Goal: Task Accomplishment & Management: Manage account settings

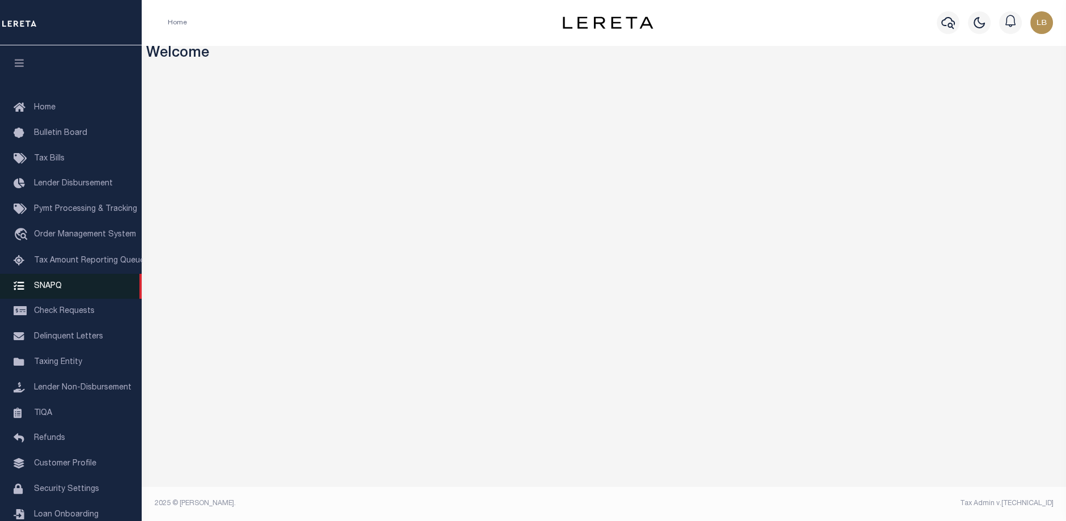
click at [40, 288] on span "SNAPQ" at bounding box center [48, 286] width 28 height 8
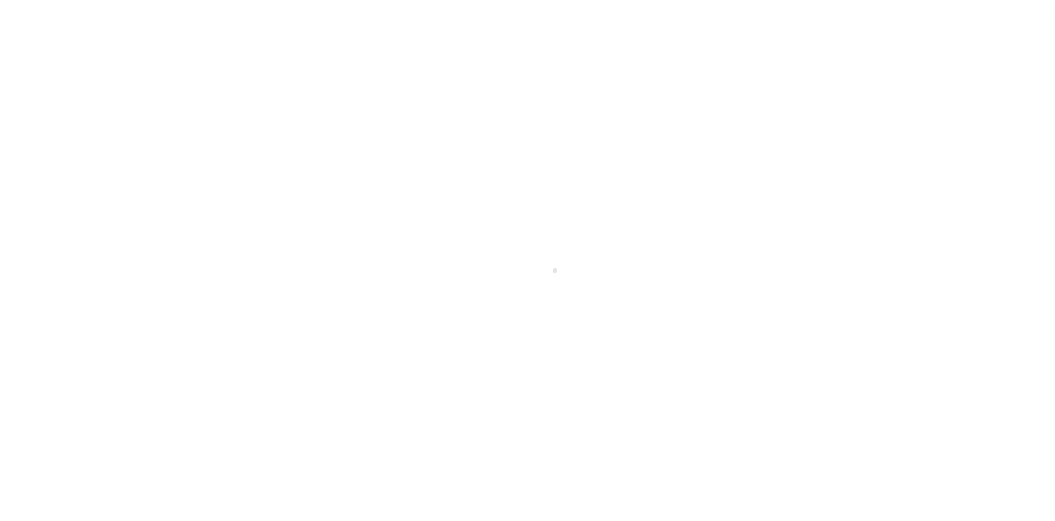
scroll to position [37, 0]
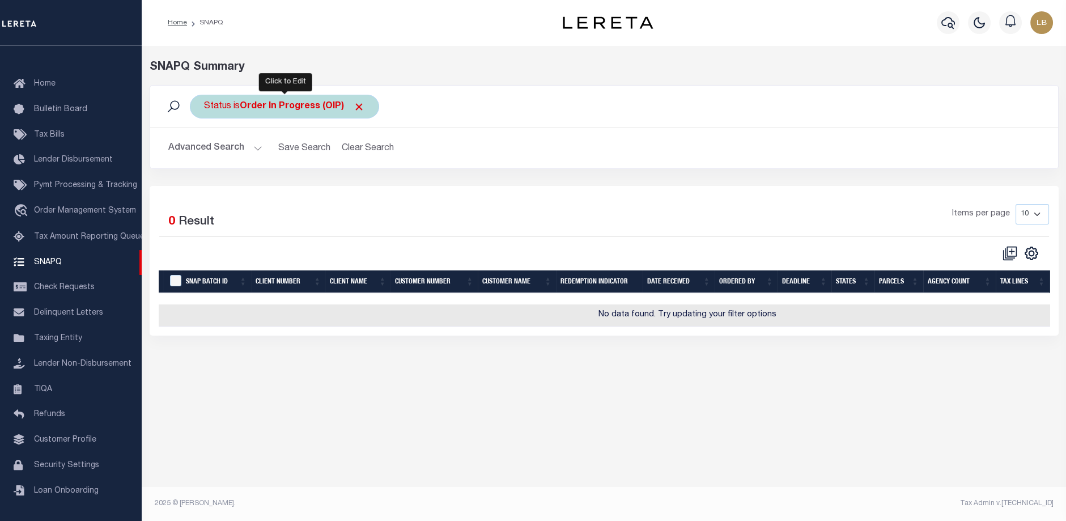
click at [325, 105] on b "Order In Progress (OIP)" at bounding box center [302, 106] width 125 height 9
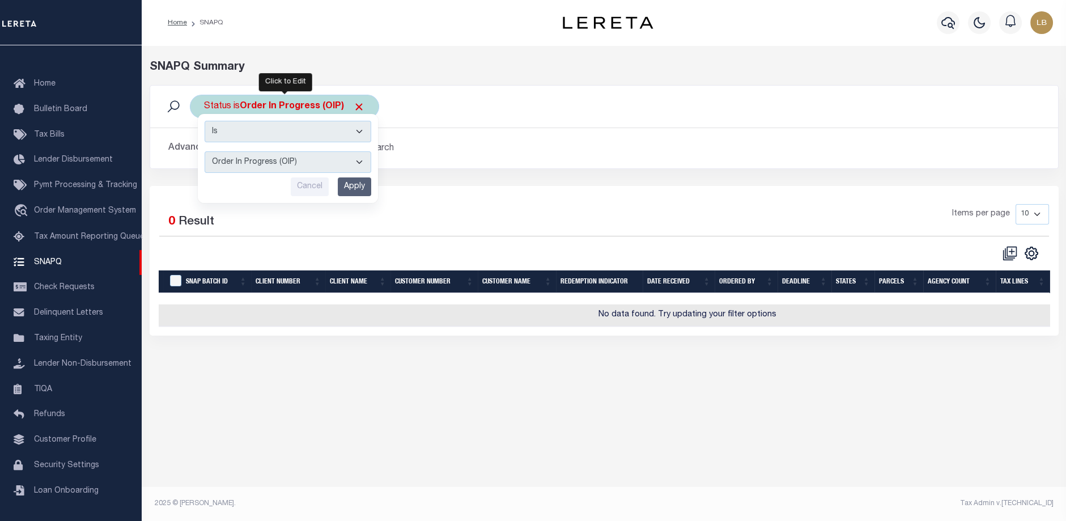
click at [324, 160] on select "Complete (CPT) Order In Progress (OIP)" at bounding box center [288, 162] width 167 height 22
select select "CPT"
click at [205, 151] on select "Complete (CPT) Order In Progress (OIP)" at bounding box center [288, 162] width 167 height 22
click at [357, 182] on input "Apply" at bounding box center [354, 186] width 33 height 19
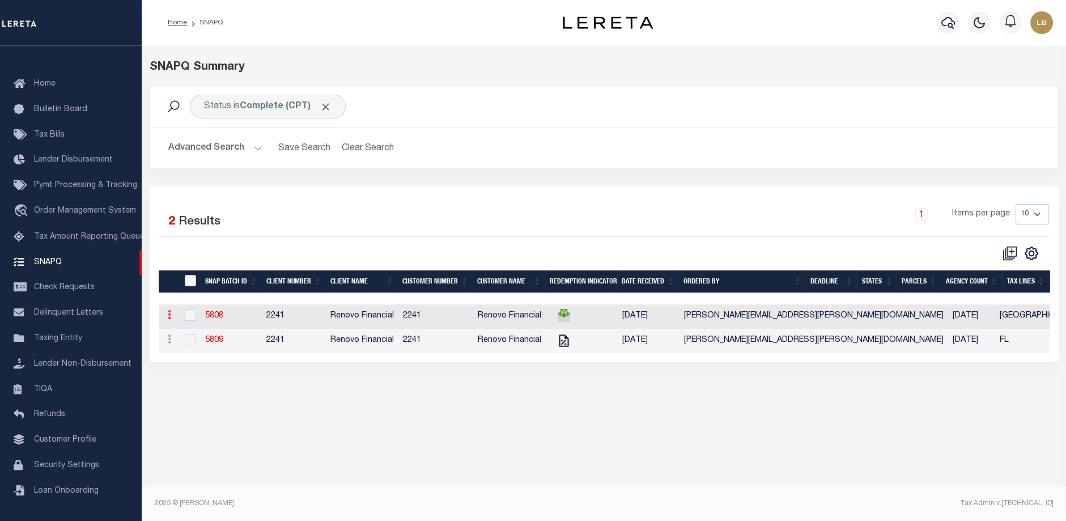
click at [167, 317] on link at bounding box center [169, 316] width 12 height 9
click at [210, 318] on link "5808" at bounding box center [214, 316] width 18 height 8
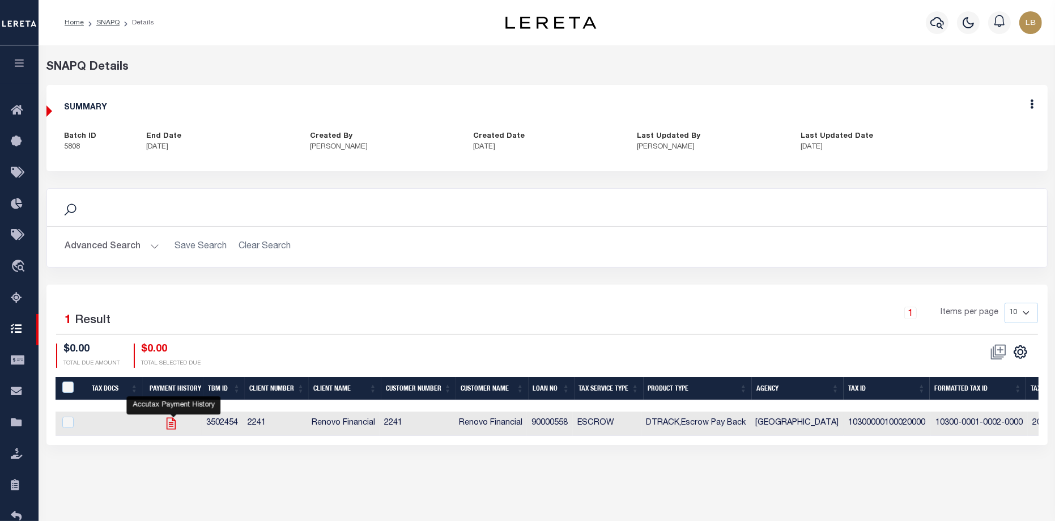
click at [169, 427] on icon "" at bounding box center [171, 424] width 9 height 12
checkbox input "true"
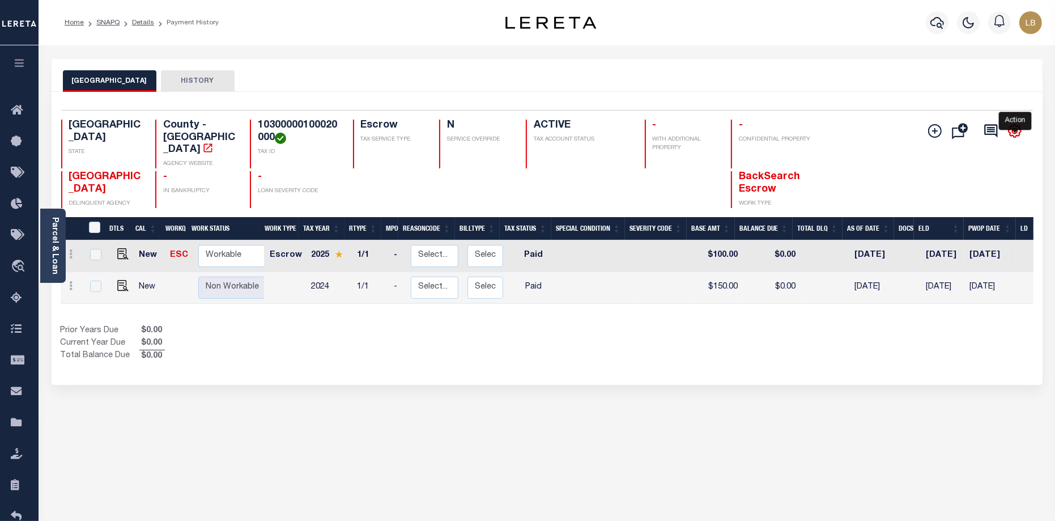
click at [1012, 127] on icon "" at bounding box center [1014, 131] width 15 height 15
drag, startPoint x: 806, startPoint y: 168, endPoint x: 846, endPoint y: 156, distance: 42.1
click at [807, 171] on h4 "BackSearch Escrow" at bounding box center [775, 183] width 73 height 24
click at [872, 143] on div "Add Installment Line Bad Parcel Fees" at bounding box center [952, 164] width 162 height 88
click at [71, 249] on icon at bounding box center [71, 253] width 3 height 9
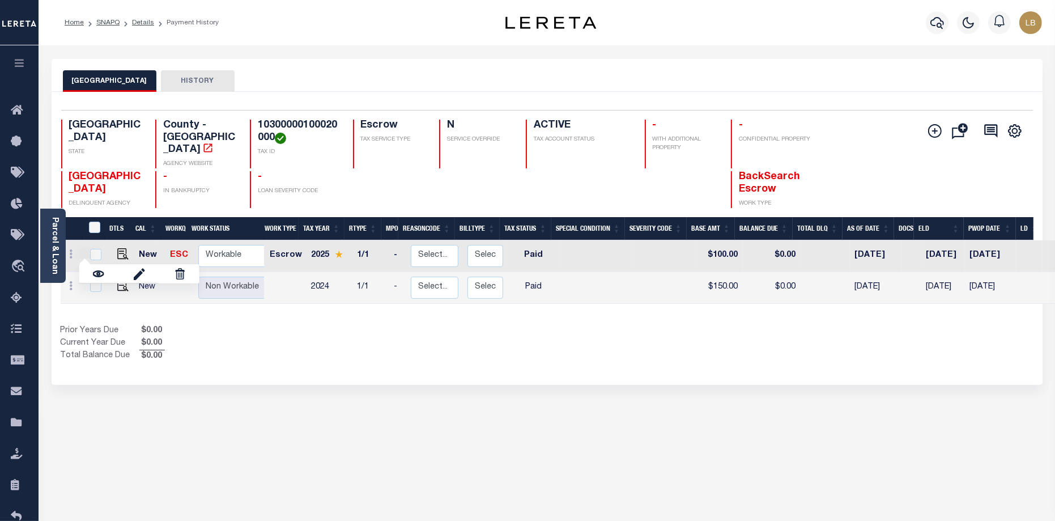
click at [309, 356] on div "Selected 2 Results 1 Items per page 25 50 100 TX STATE TAX ID N" at bounding box center [547, 238] width 991 height 293
click at [936, 135] on icon "" at bounding box center [935, 131] width 14 height 14
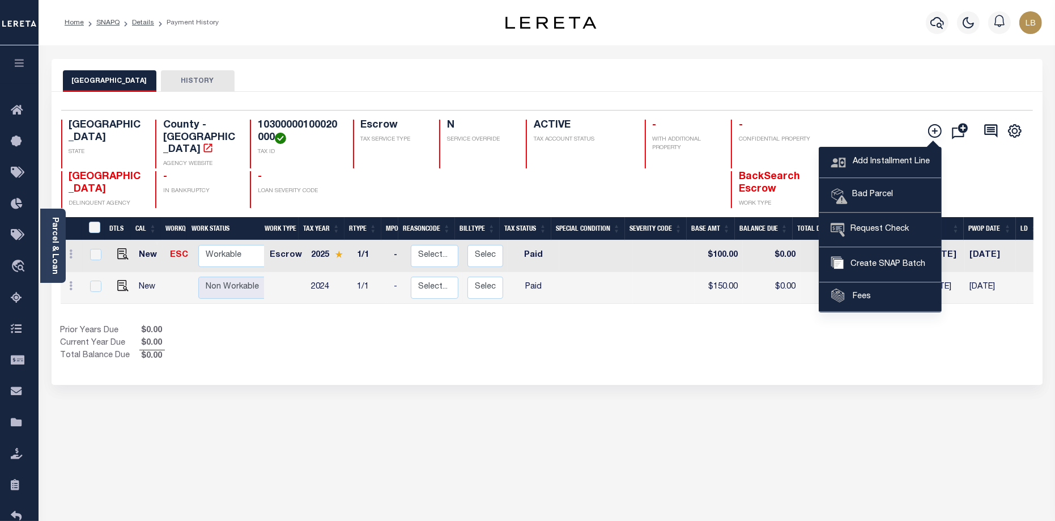
click at [893, 385] on div "MONTAGUE COUNTY HISTORY Selected 2 Results" at bounding box center [547, 384] width 1008 height 651
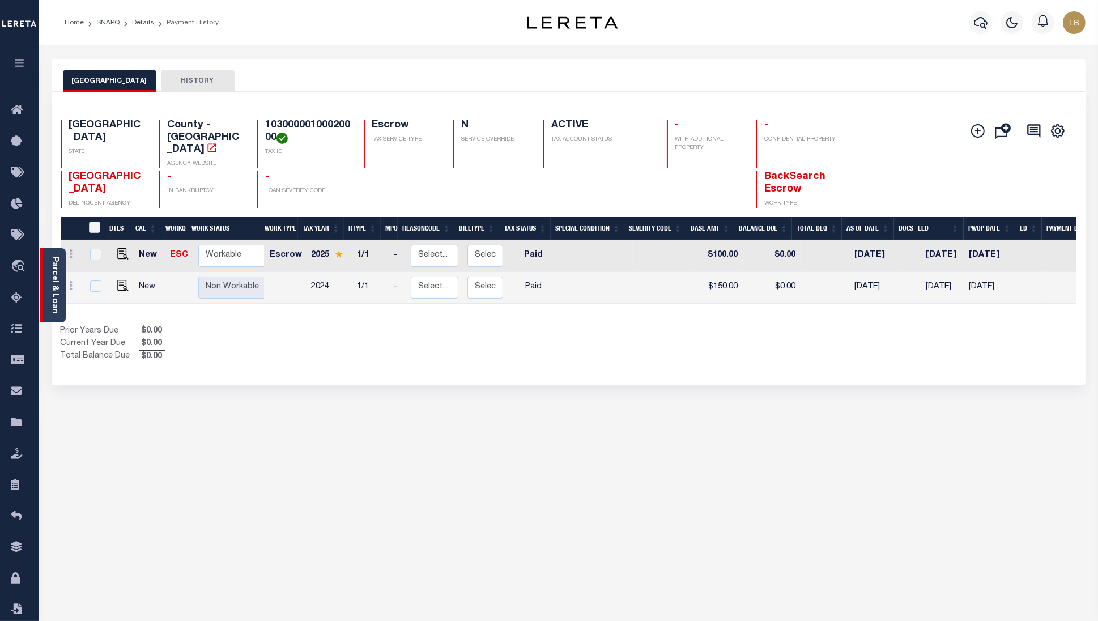
drag, startPoint x: 884, startPoint y: 0, endPoint x: 61, endPoint y: 286, distance: 871.8
click at [61, 286] on div "Parcel & Loan" at bounding box center [52, 285] width 25 height 74
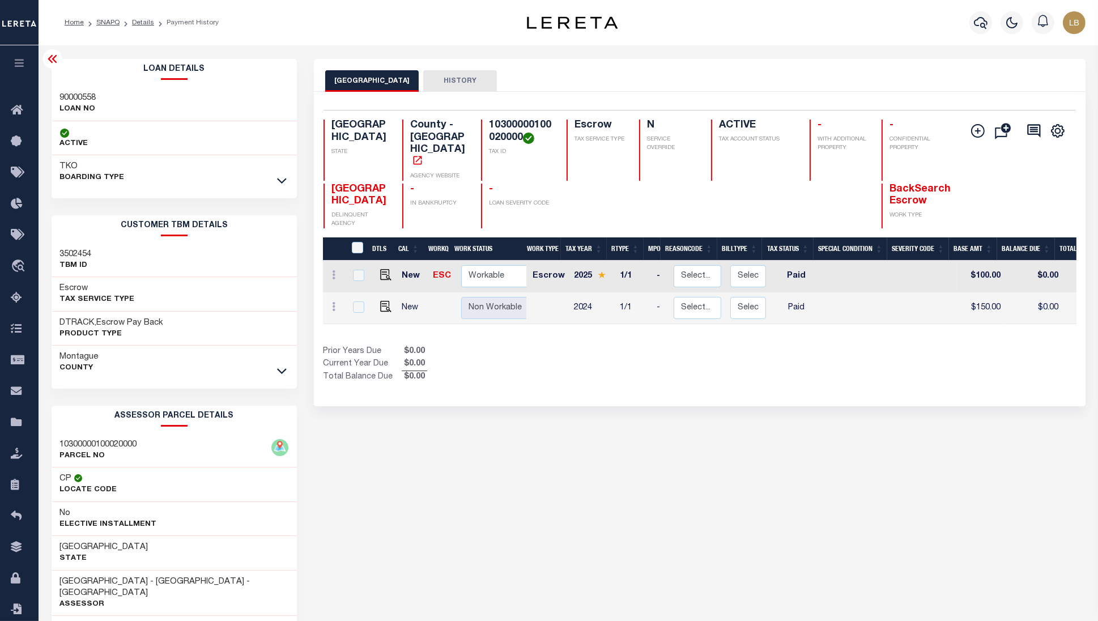
click at [50, 60] on icon at bounding box center [53, 59] width 14 height 14
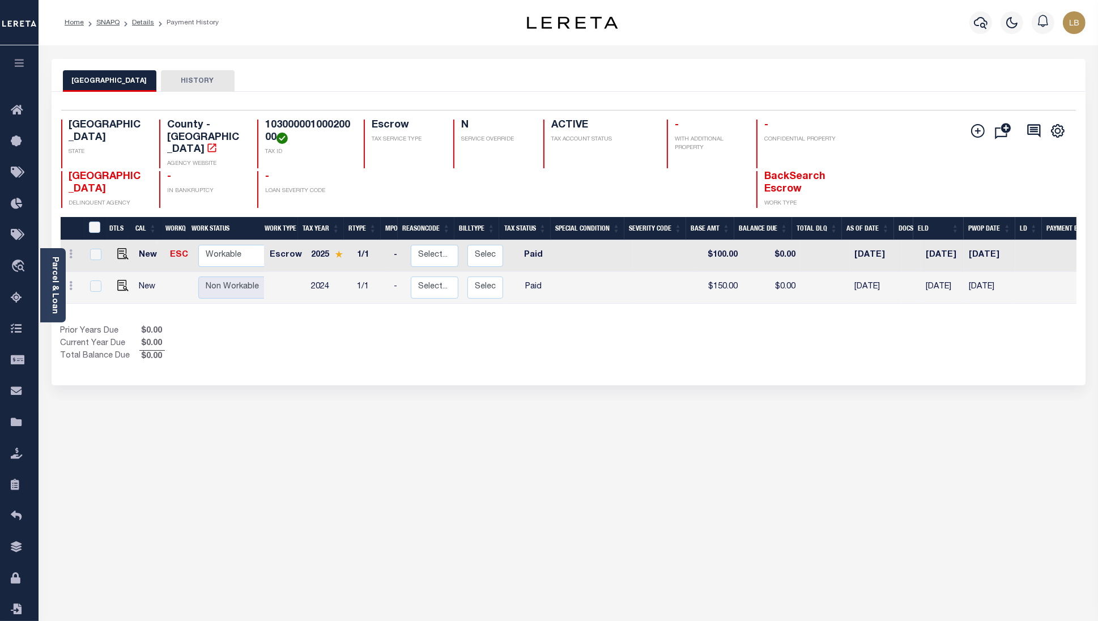
click at [52, 60] on div "MONTAGUE COUNTY HISTORY" at bounding box center [569, 75] width 1034 height 33
click at [58, 287] on link "Parcel & Loan" at bounding box center [54, 285] width 8 height 57
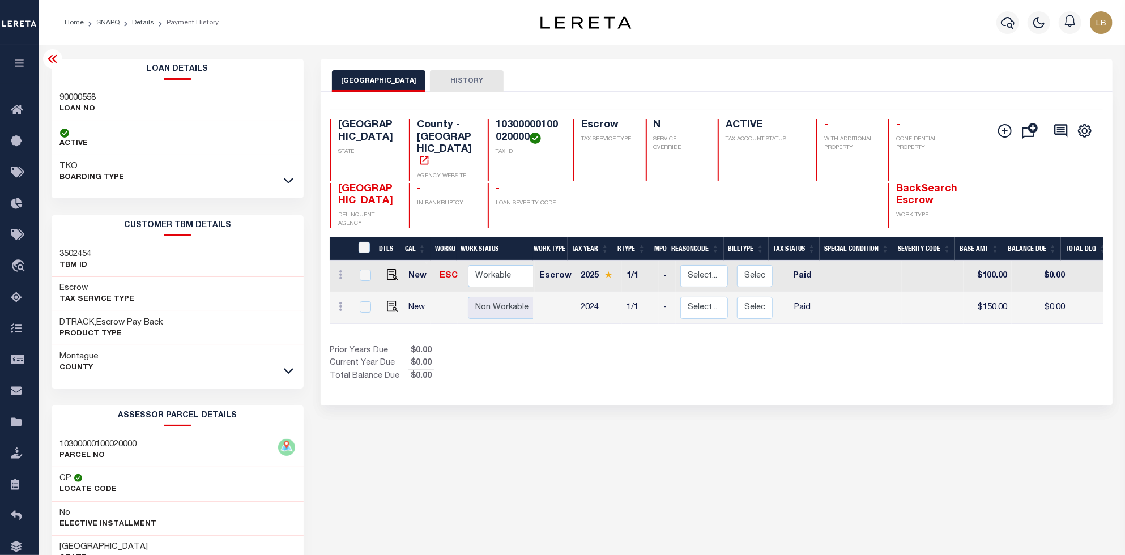
drag, startPoint x: 1237, startPoint y: 2, endPoint x: 670, endPoint y: 432, distance: 711.8
click at [670, 432] on div "MONTAGUE COUNTY HISTORY Selected 2 Results" at bounding box center [716, 384] width 808 height 651
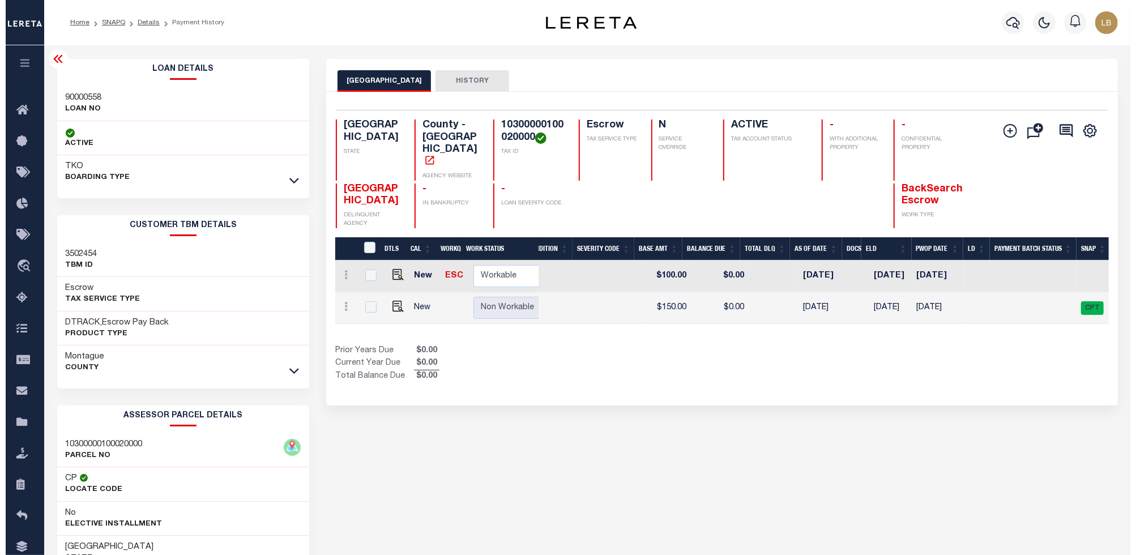
scroll to position [0, 328]
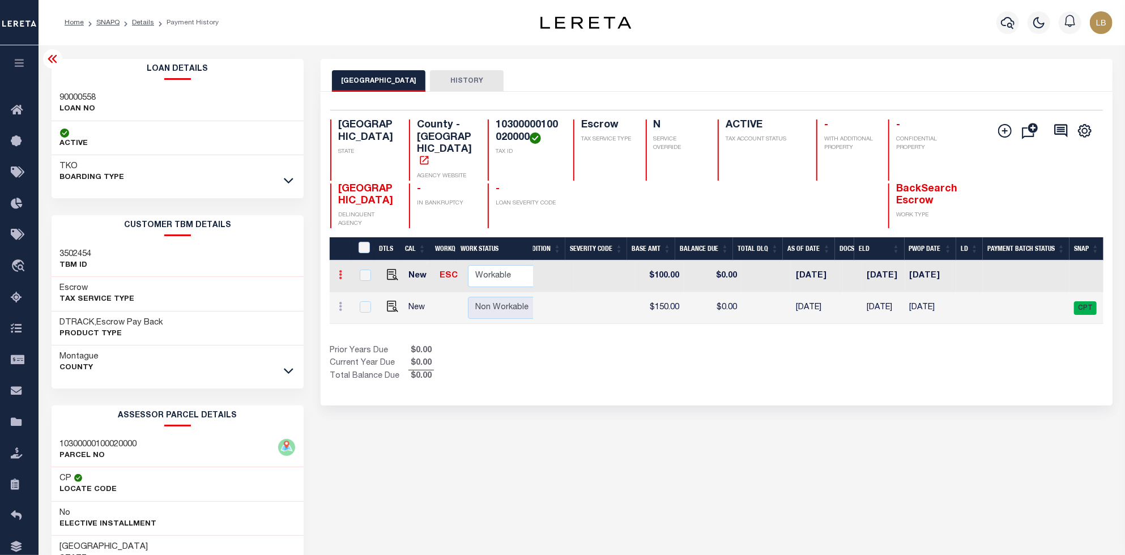
click at [342, 270] on icon at bounding box center [340, 274] width 3 height 9
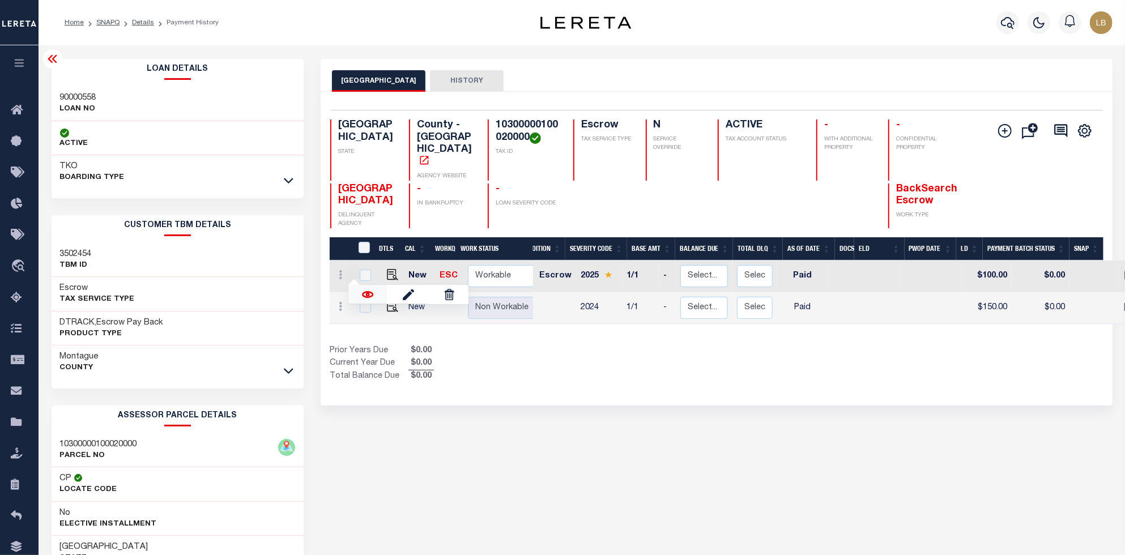
click at [368, 289] on img at bounding box center [367, 294] width 11 height 11
checkbox input "true"
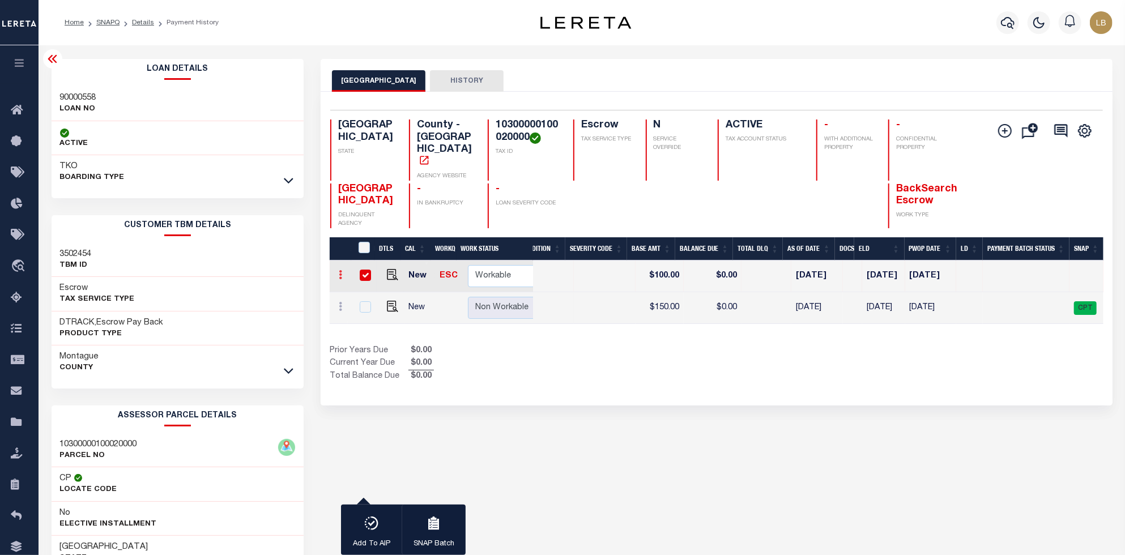
click at [339, 270] on icon at bounding box center [340, 274] width 3 height 9
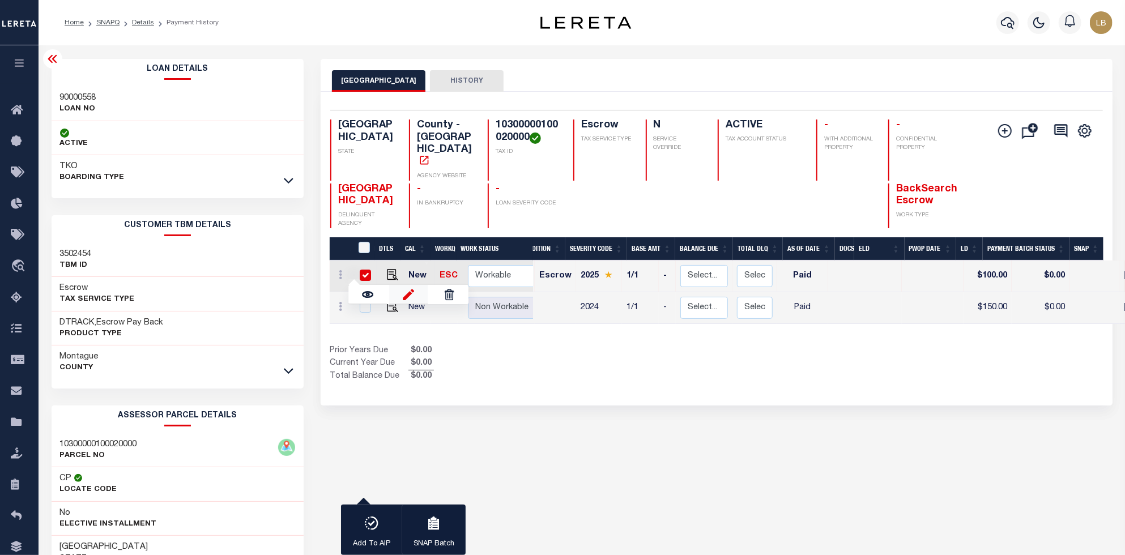
click at [414, 288] on img at bounding box center [408, 294] width 11 height 12
select select "PYD"
type input "$100.00"
type input "$0.00"
type input "10/07/2025"
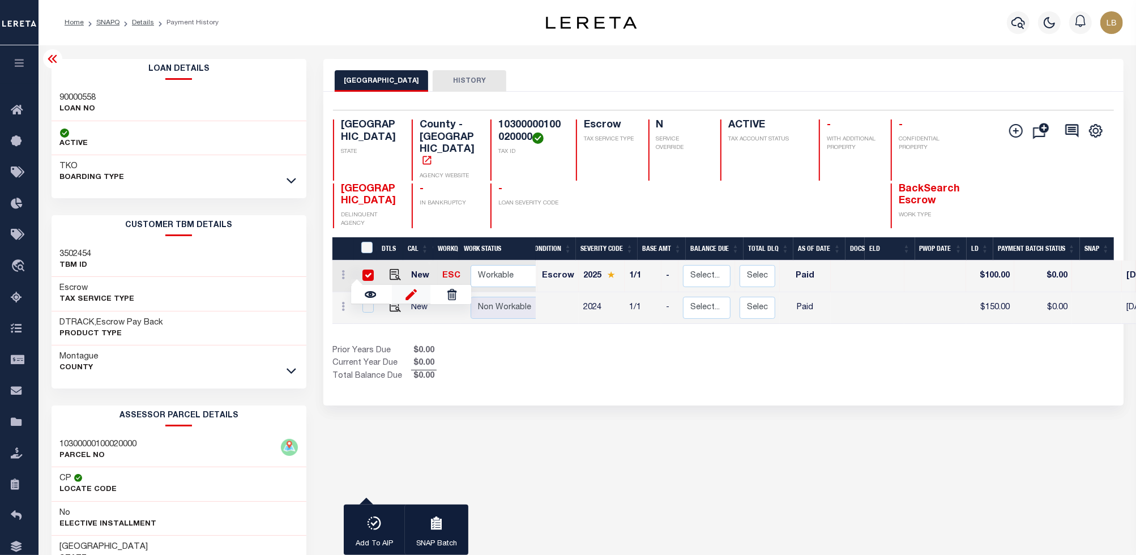
scroll to position [0, 320]
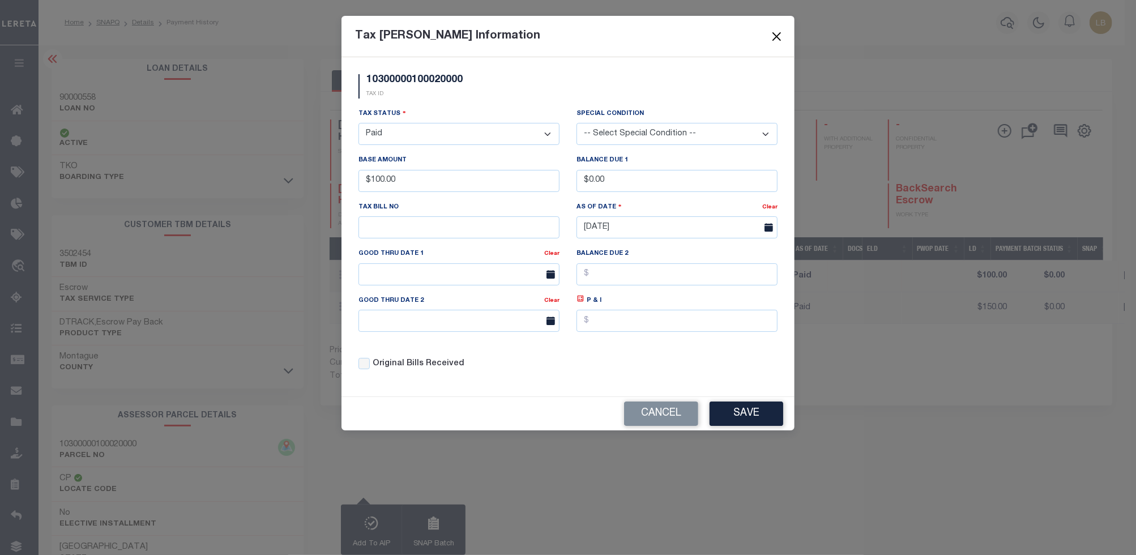
click at [774, 39] on button "Close" at bounding box center [777, 36] width 15 height 15
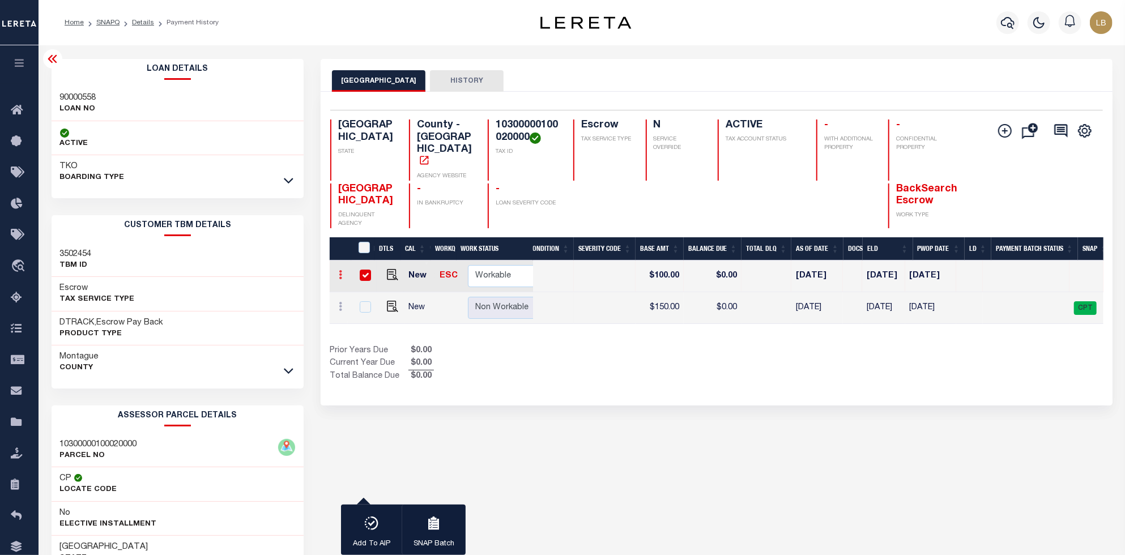
click at [339, 270] on icon at bounding box center [340, 274] width 3 height 9
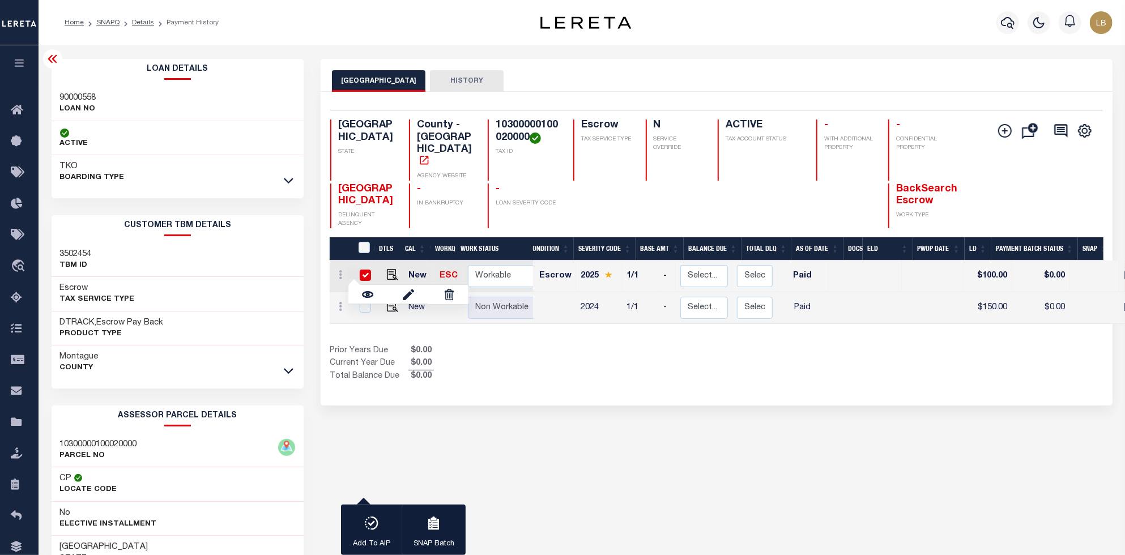
click at [361, 295] on td at bounding box center [364, 308] width 24 height 32
checkbox input "true"
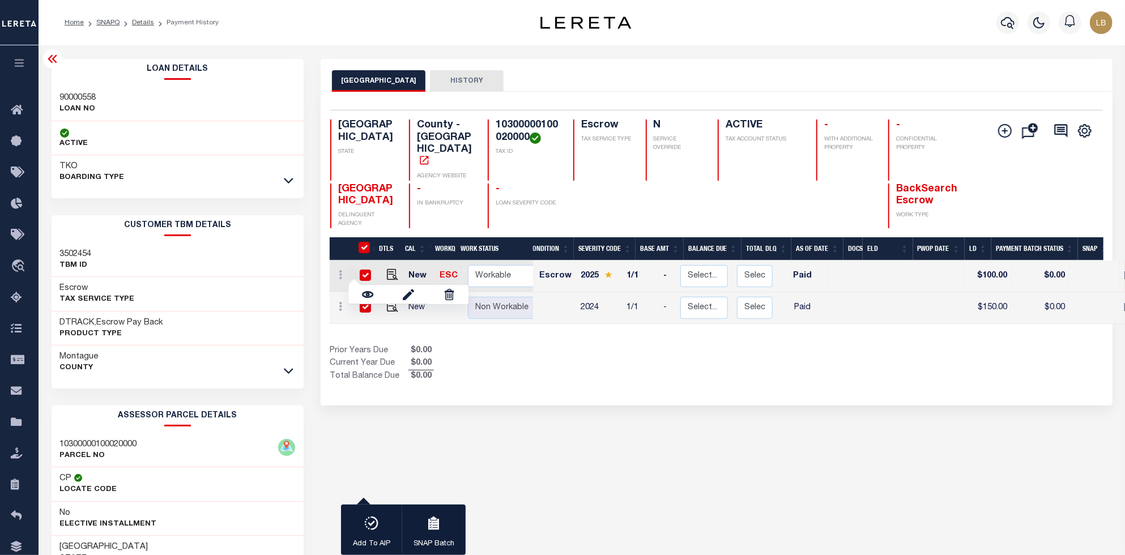
checkbox input "true"
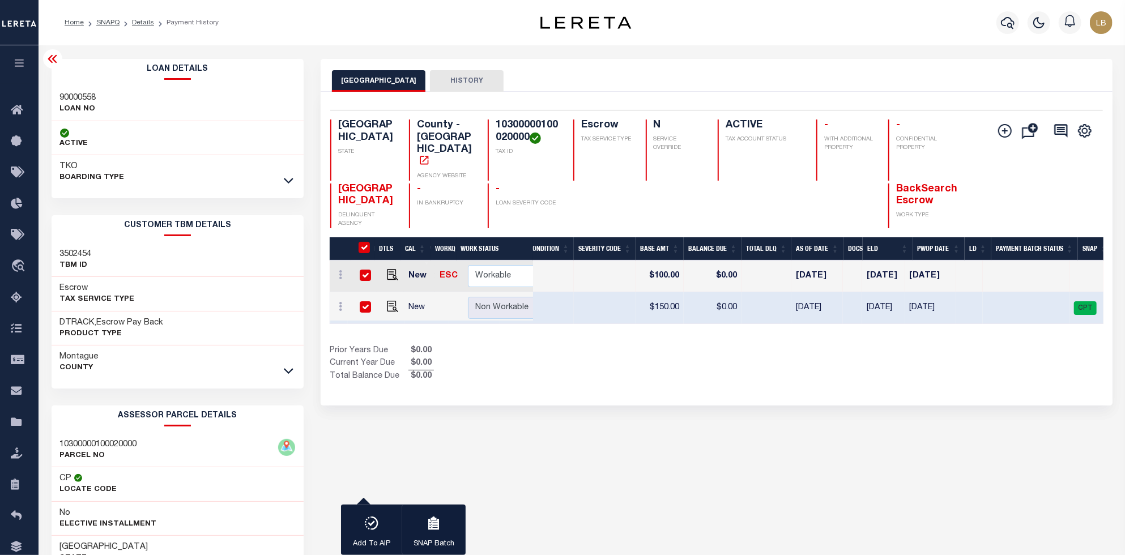
click at [369, 242] on input "&nbsp;" at bounding box center [364, 247] width 11 height 11
checkbox input "false"
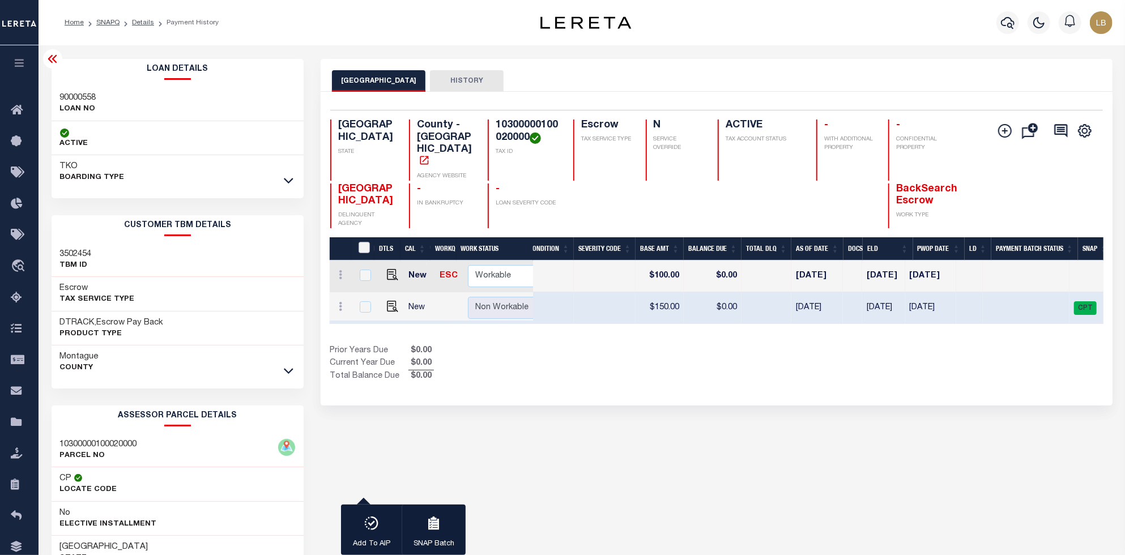
checkbox input "false"
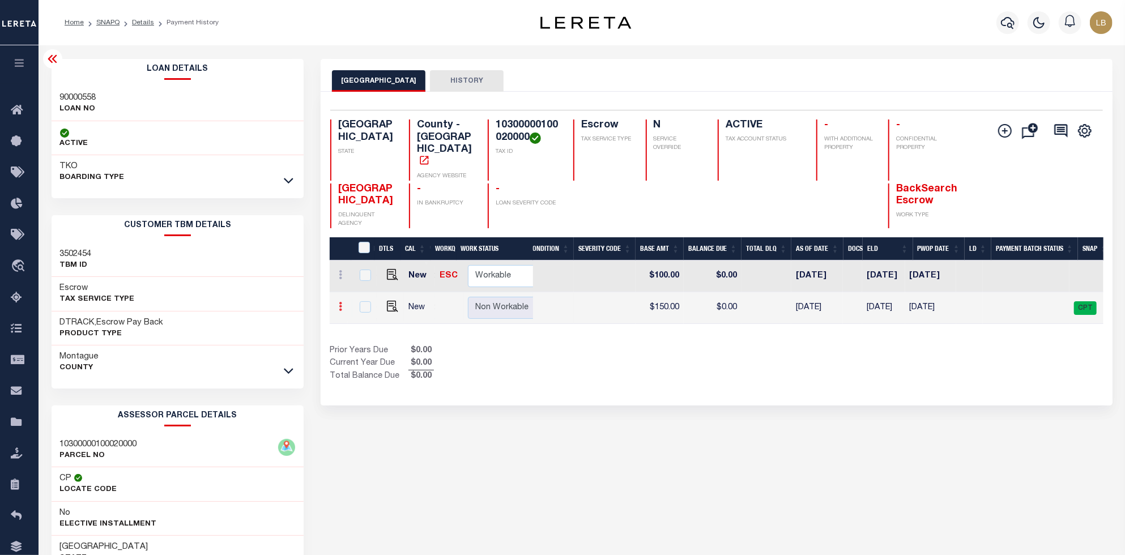
click at [343, 304] on link at bounding box center [340, 308] width 12 height 9
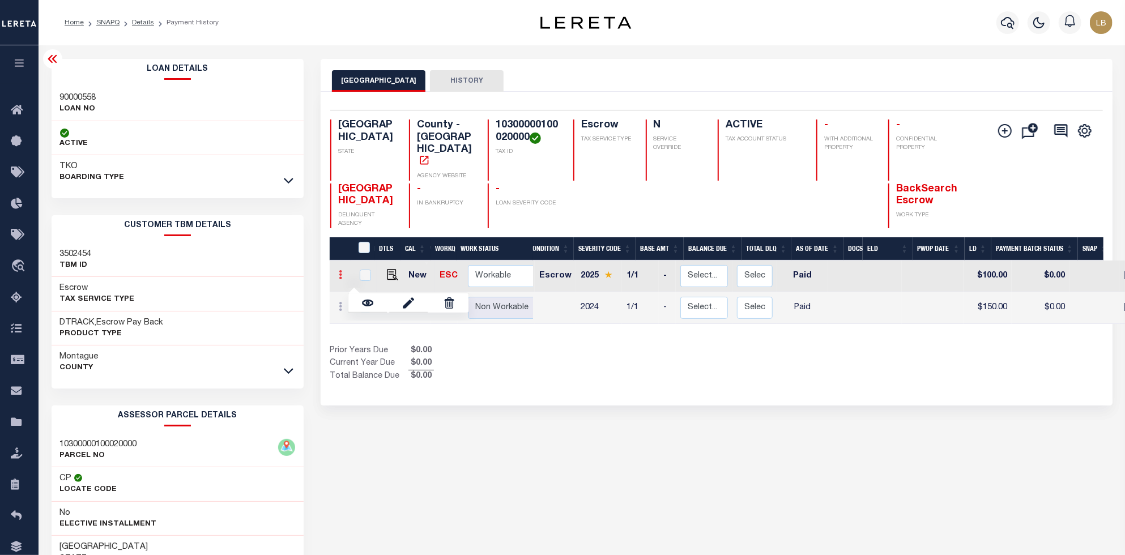
click at [342, 272] on link at bounding box center [340, 276] width 12 height 9
click at [451, 289] on img at bounding box center [449, 294] width 11 height 11
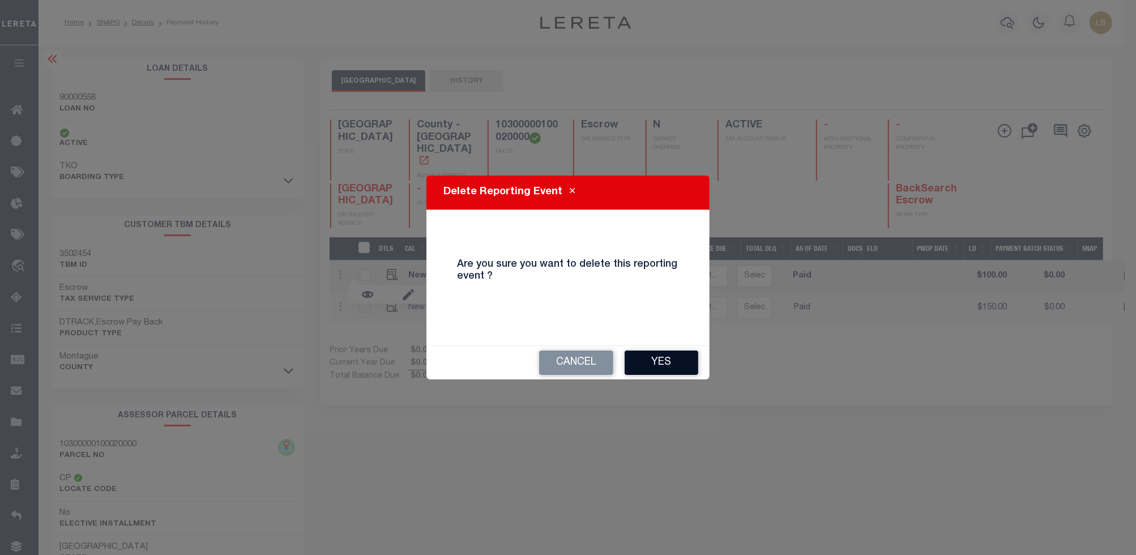
click at [640, 364] on button "Yes" at bounding box center [662, 363] width 74 height 24
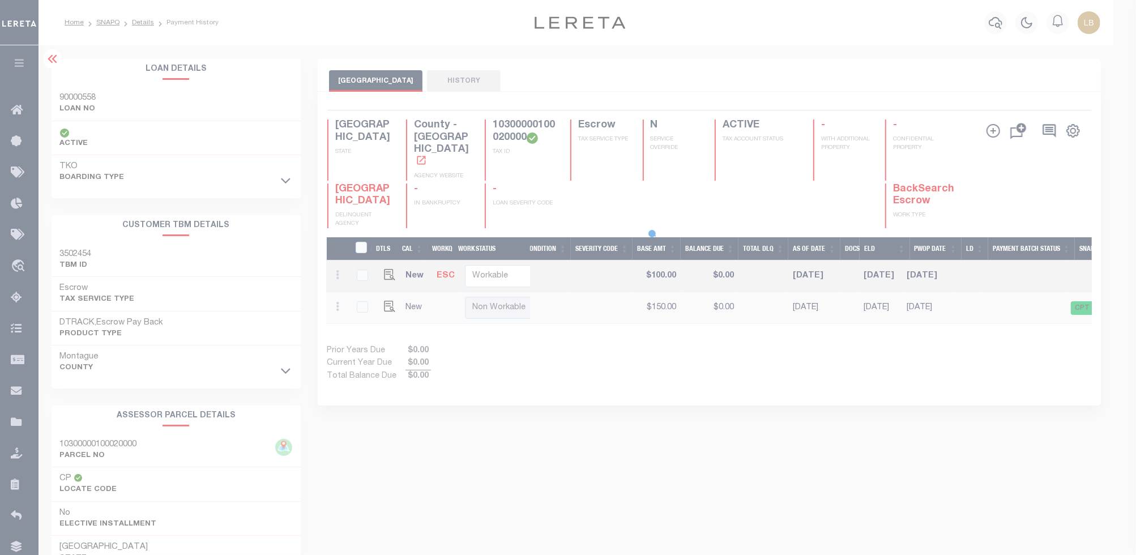
scroll to position [0, 328]
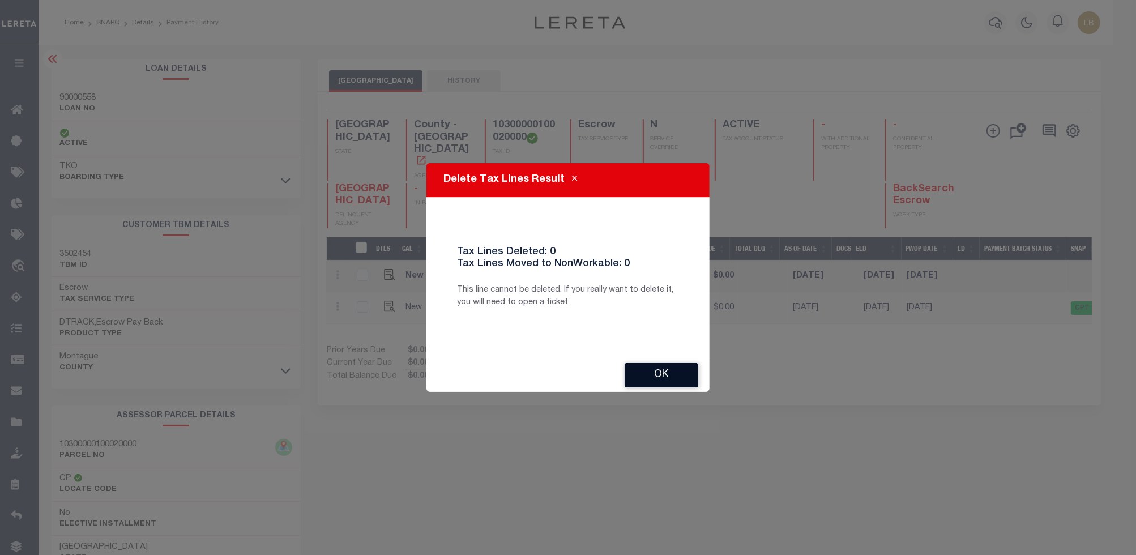
click at [667, 376] on button "Ok" at bounding box center [662, 375] width 74 height 24
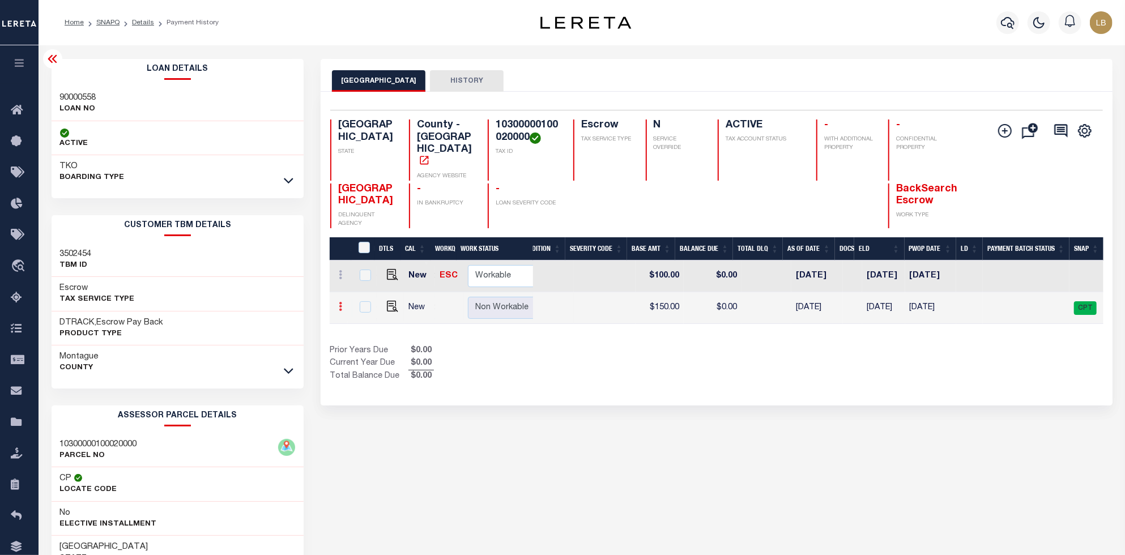
click at [339, 302] on icon at bounding box center [340, 306] width 3 height 9
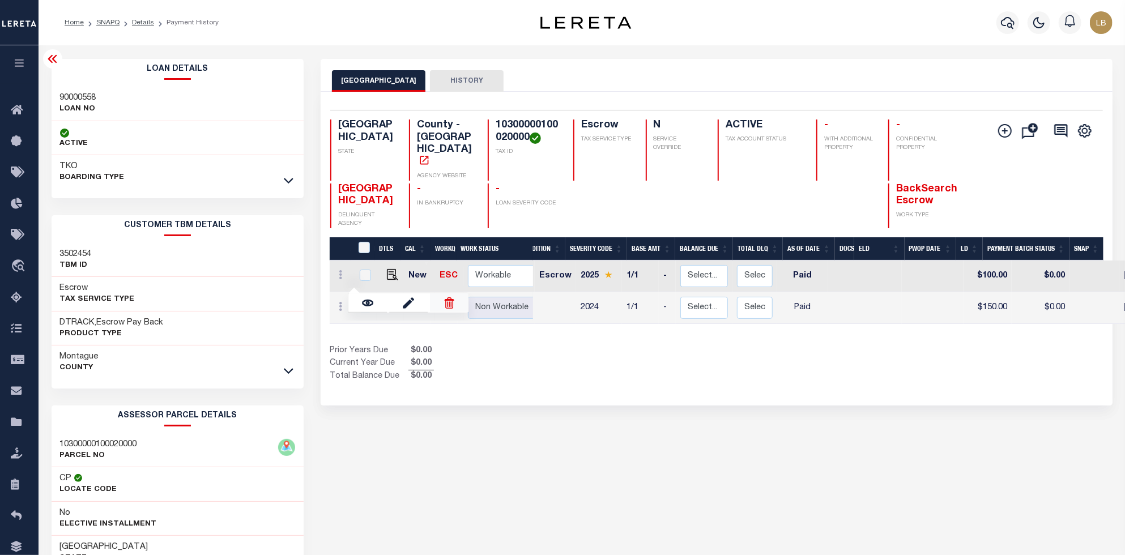
click at [452, 297] on img at bounding box center [449, 302] width 11 height 11
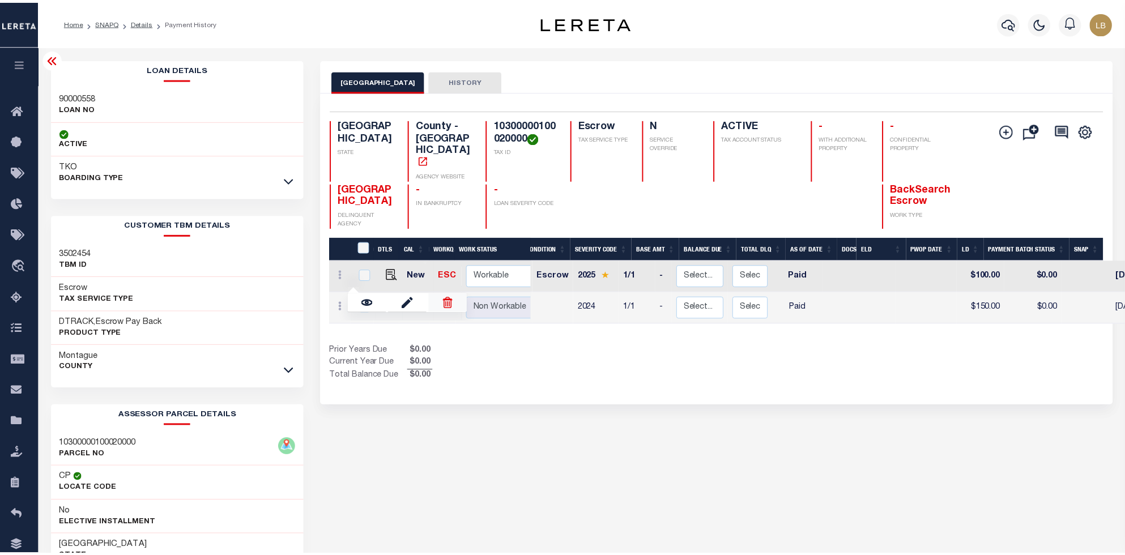
scroll to position [0, 320]
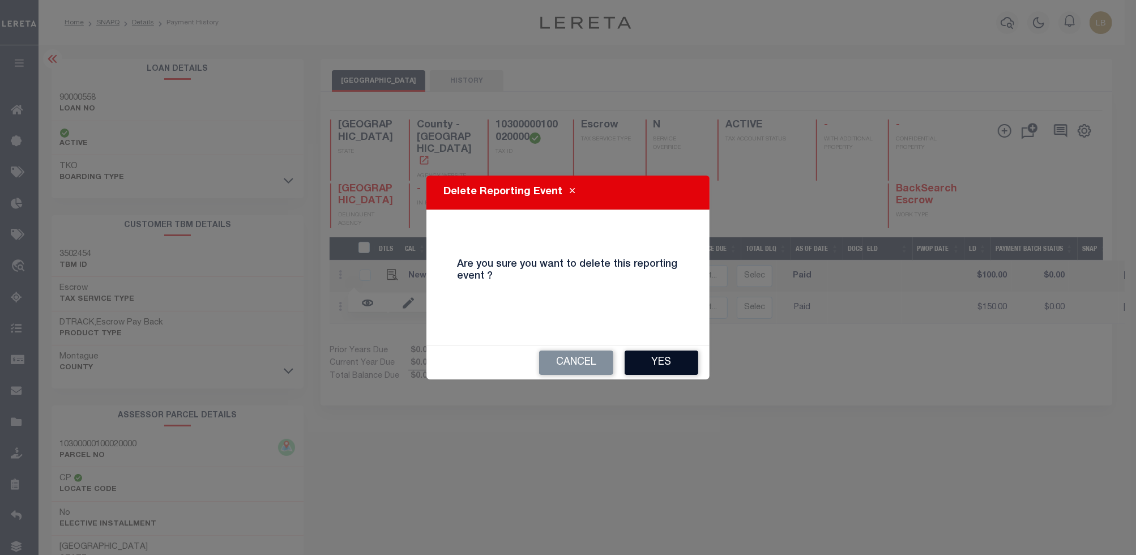
click at [671, 359] on button "Yes" at bounding box center [662, 363] width 74 height 24
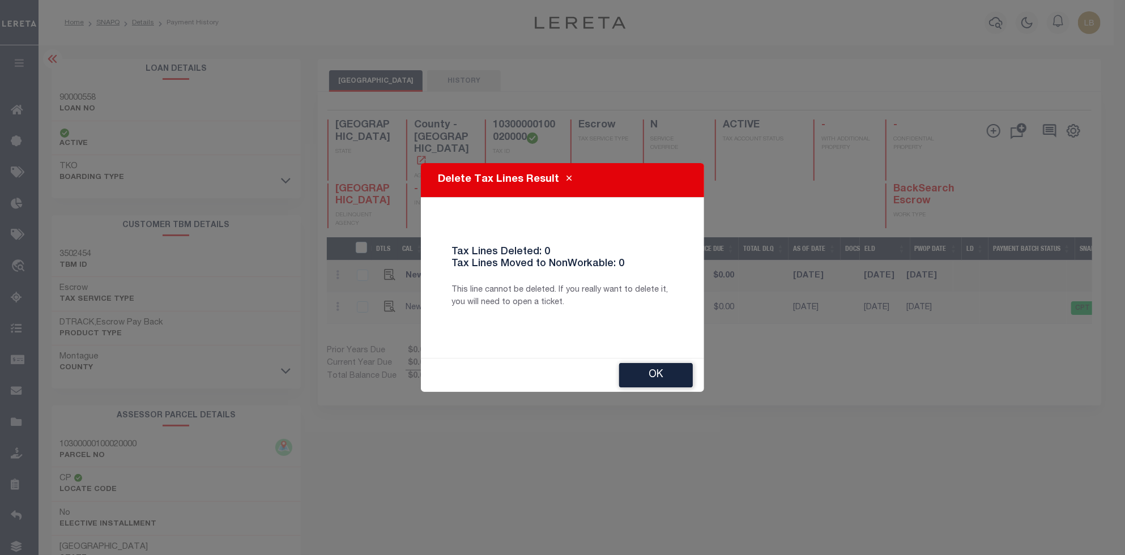
scroll to position [0, 328]
click at [679, 374] on button "Ok" at bounding box center [656, 375] width 74 height 24
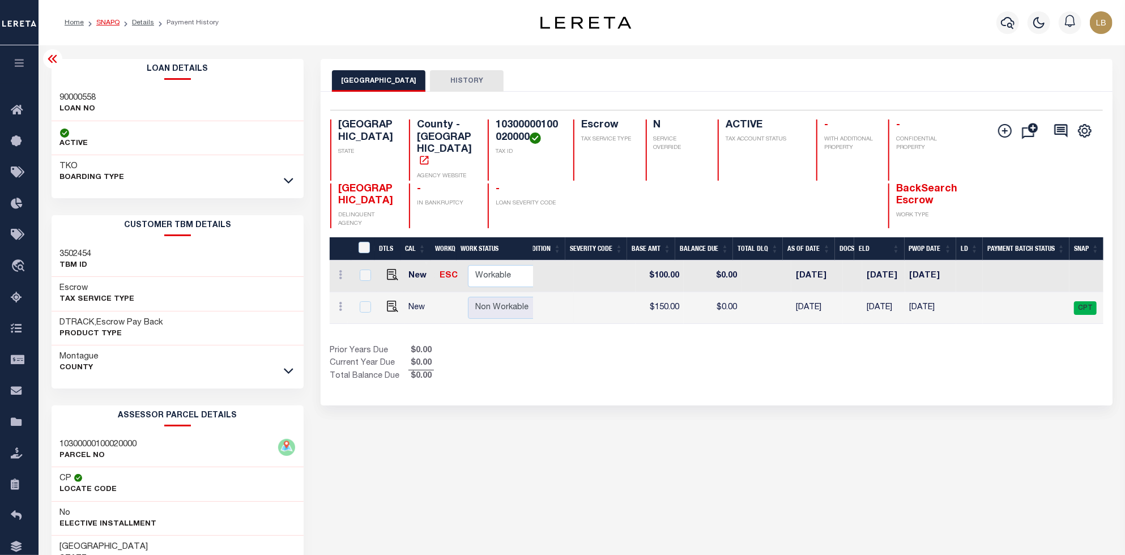
click at [116, 24] on link "SNAPQ" at bounding box center [107, 22] width 23 height 7
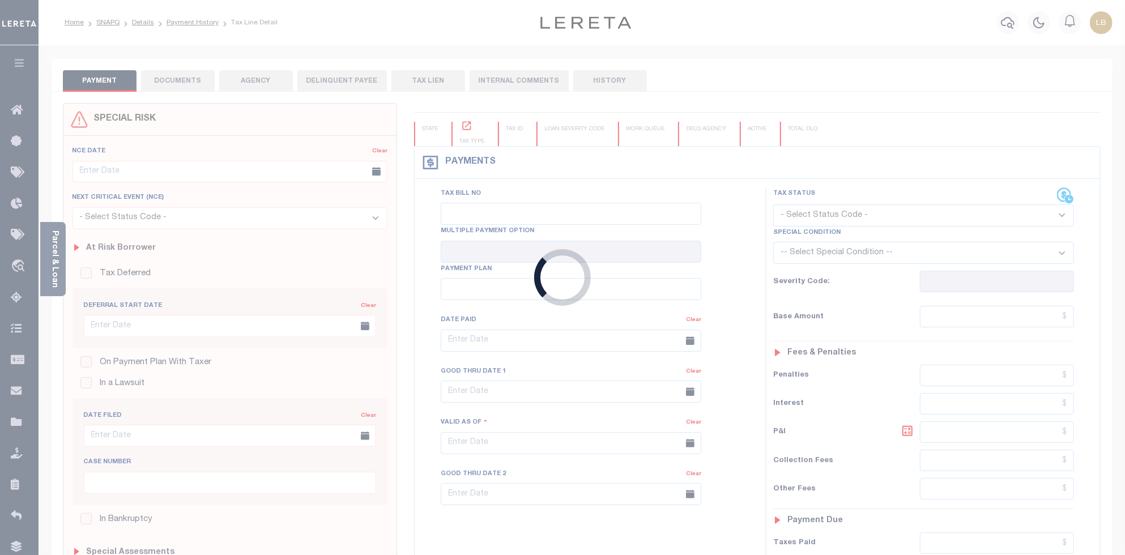
checkbox input "false"
type input "09/01/2025"
type input "[DATE]"
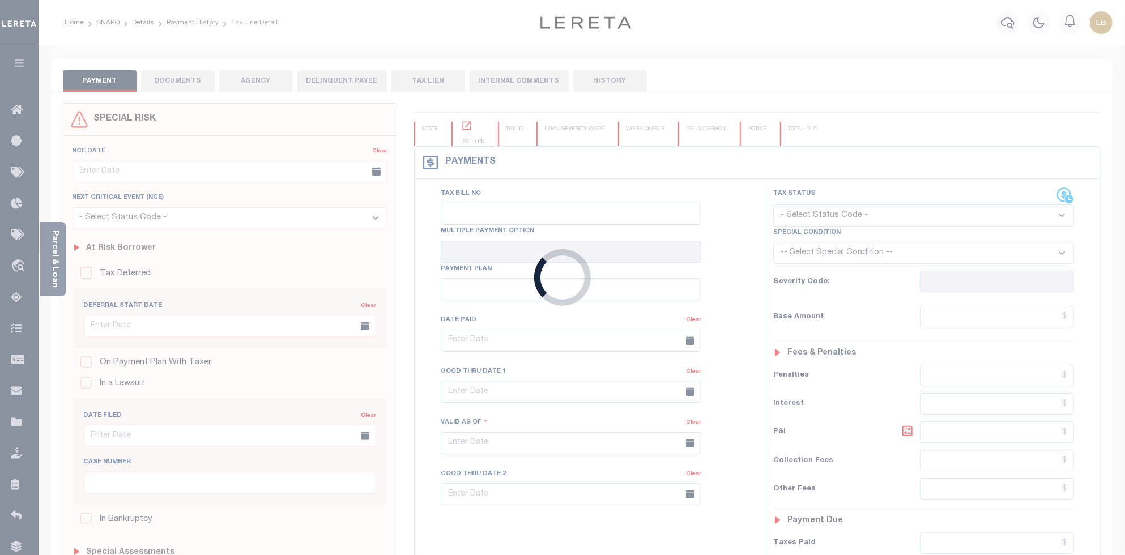
select select "PYD"
type input "$100"
type input "$0"
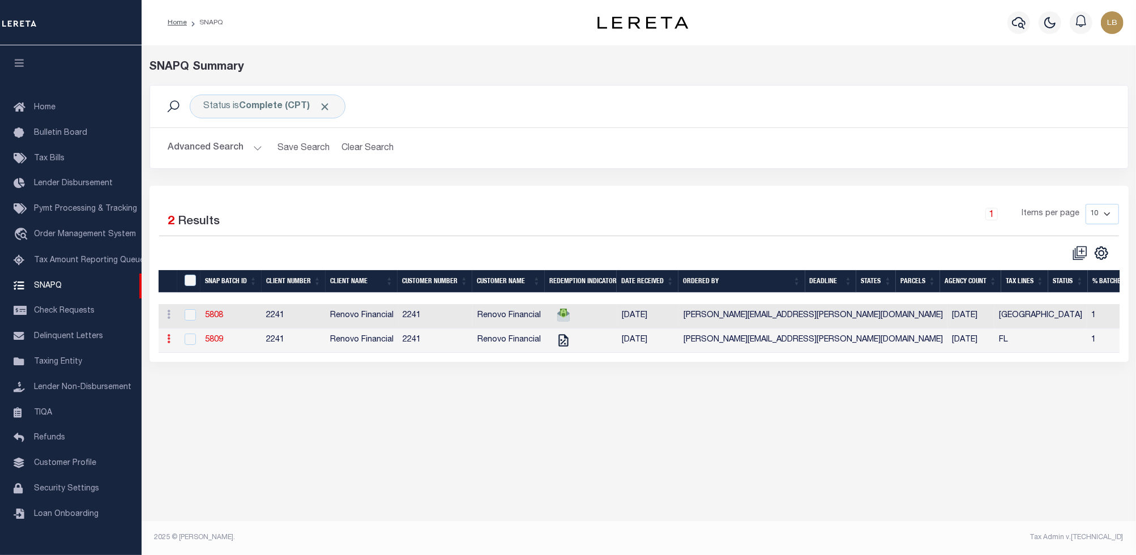
click at [171, 342] on icon at bounding box center [169, 338] width 3 height 9
click at [216, 344] on link "5809" at bounding box center [214, 340] width 18 height 8
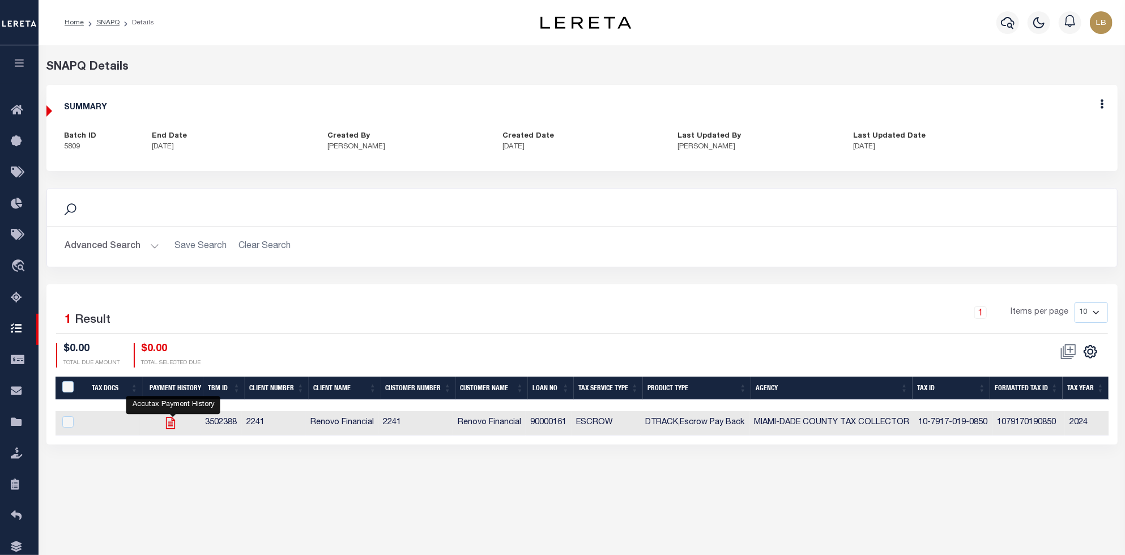
click at [178, 421] on icon "" at bounding box center [170, 423] width 15 height 15
checkbox input "true"
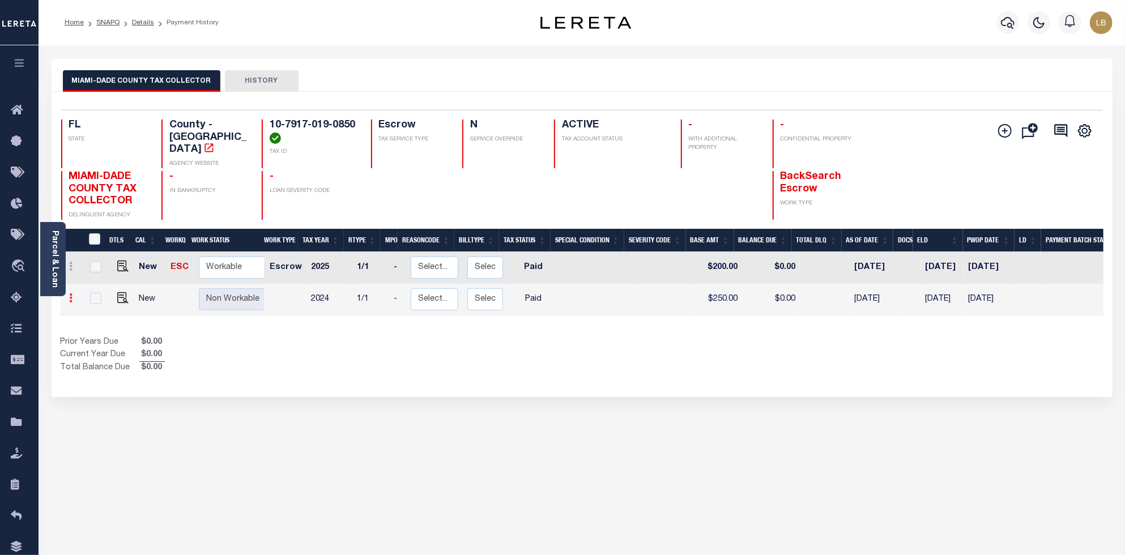
click at [73, 295] on link at bounding box center [71, 299] width 12 height 9
click at [181, 288] on img at bounding box center [179, 293] width 11 height 11
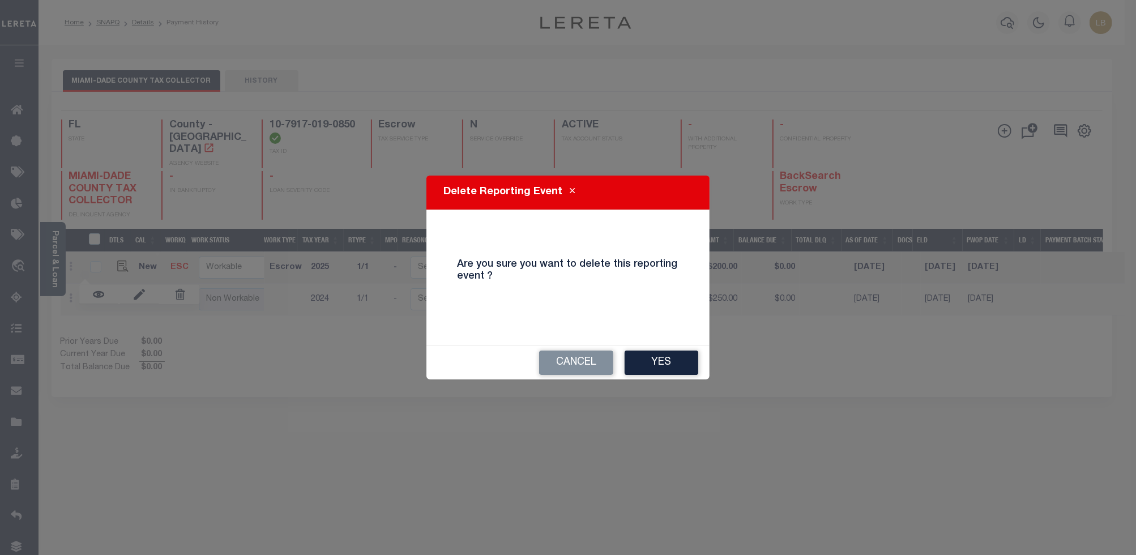
click at [652, 364] on button "Yes" at bounding box center [662, 363] width 74 height 24
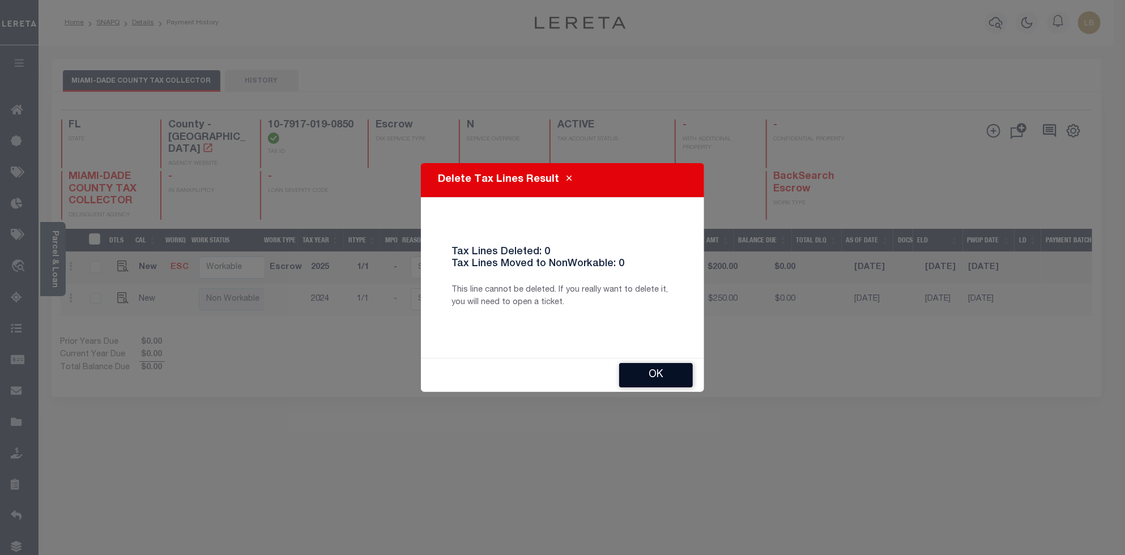
click at [659, 378] on button "Ok" at bounding box center [656, 375] width 74 height 24
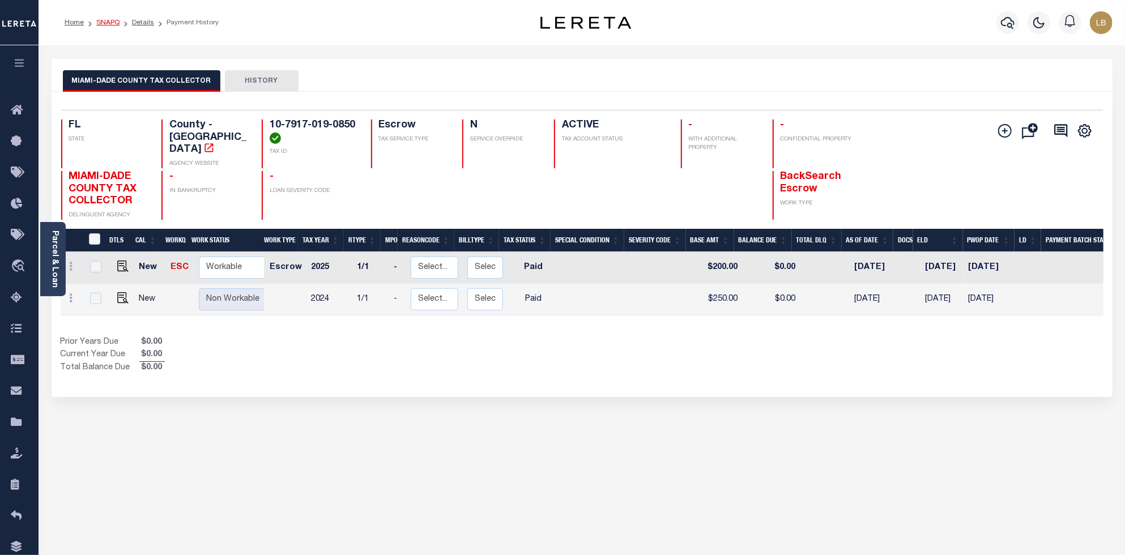
click at [104, 21] on link "SNAPQ" at bounding box center [107, 22] width 23 height 7
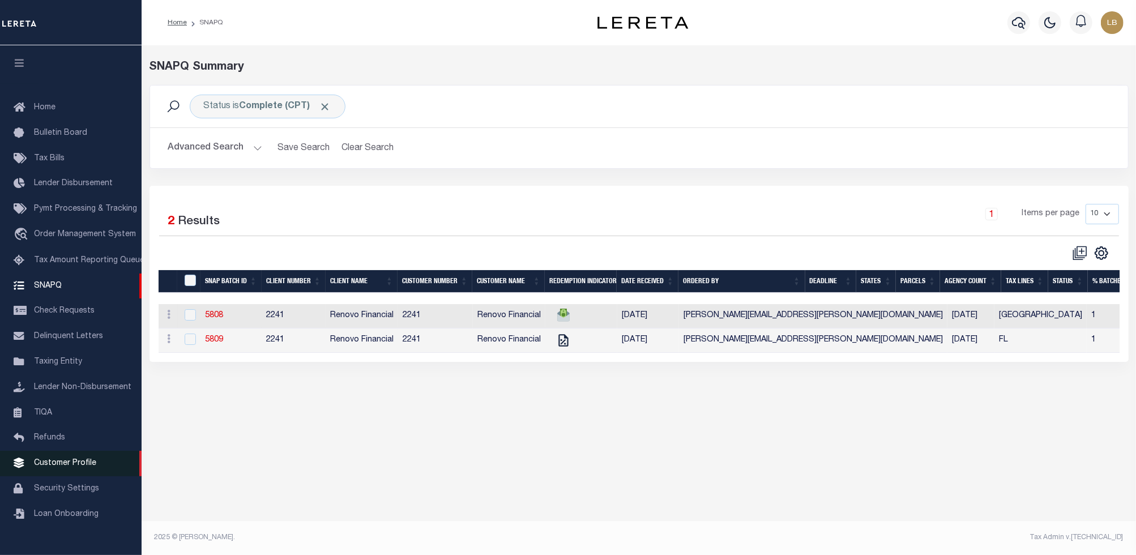
click at [82, 466] on span "Customer Profile" at bounding box center [65, 463] width 62 height 8
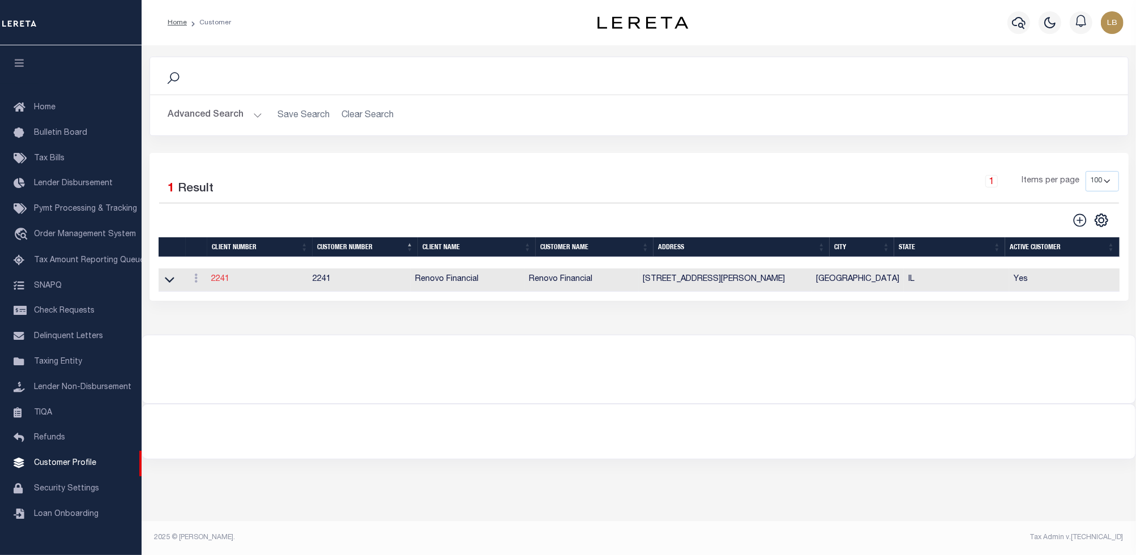
click at [218, 282] on link "2241" at bounding box center [220, 279] width 18 height 8
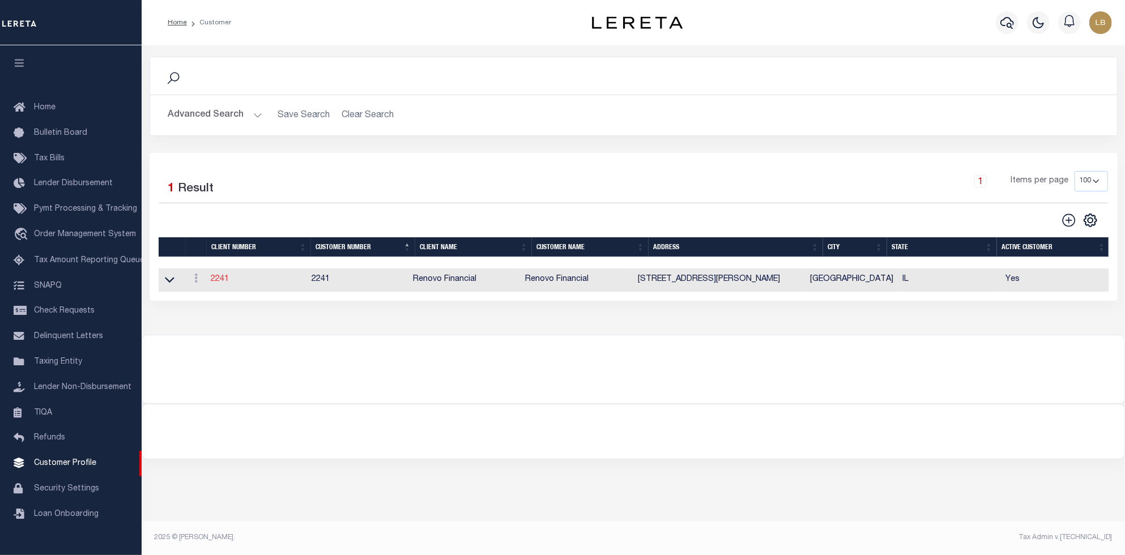
select select
type input "Renovo Financial"
type input "Steven"
type input "Klemp"
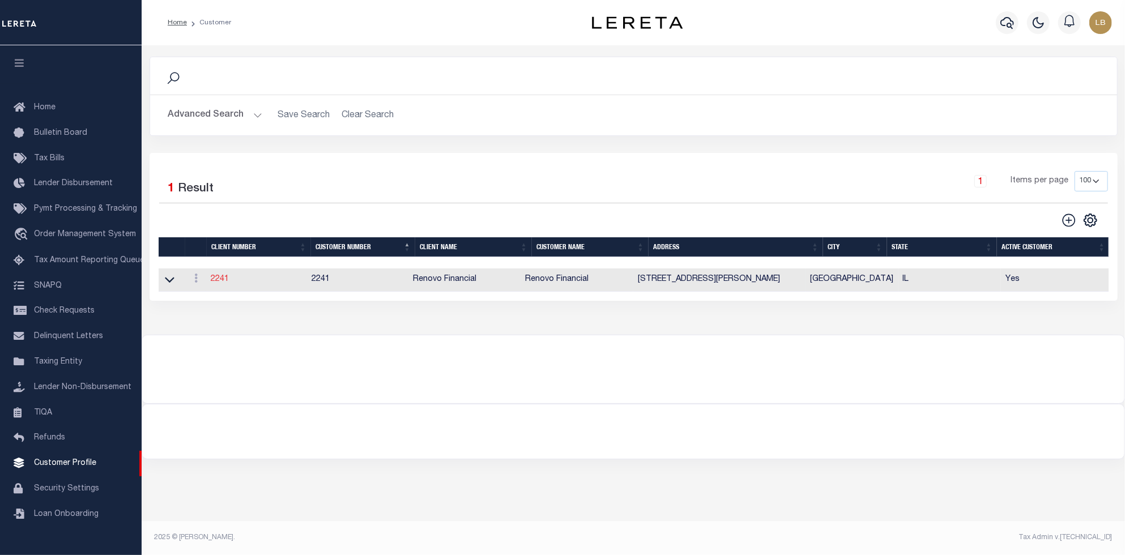
select select "Mixed Portfolio"
type input "Tiffany Stringfellow"
type input "Barbara Kendrick"
type input "Debbie Vecellio"
checkbox input "true"
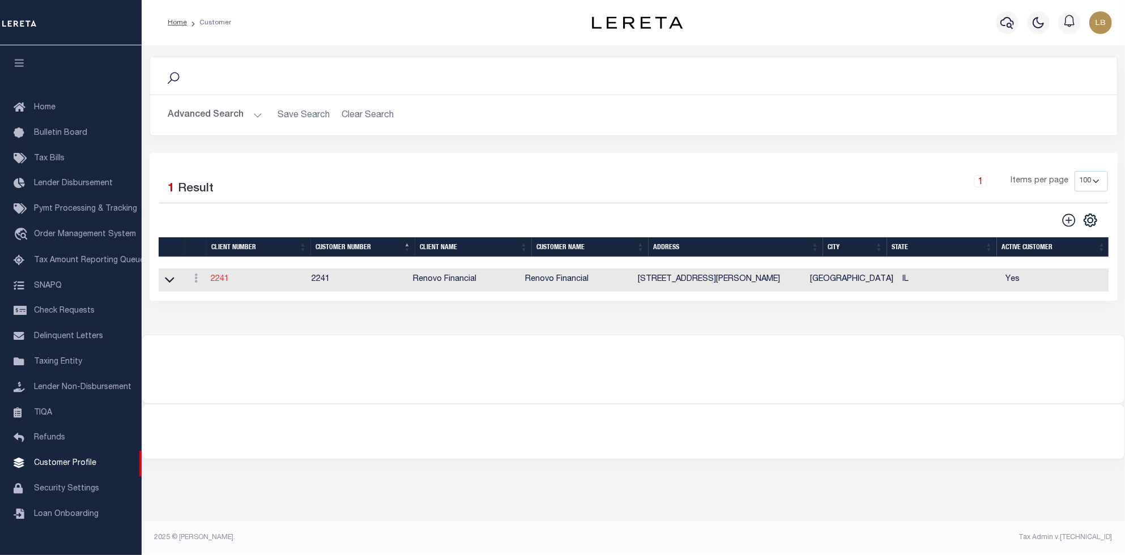
checkbox input "true"
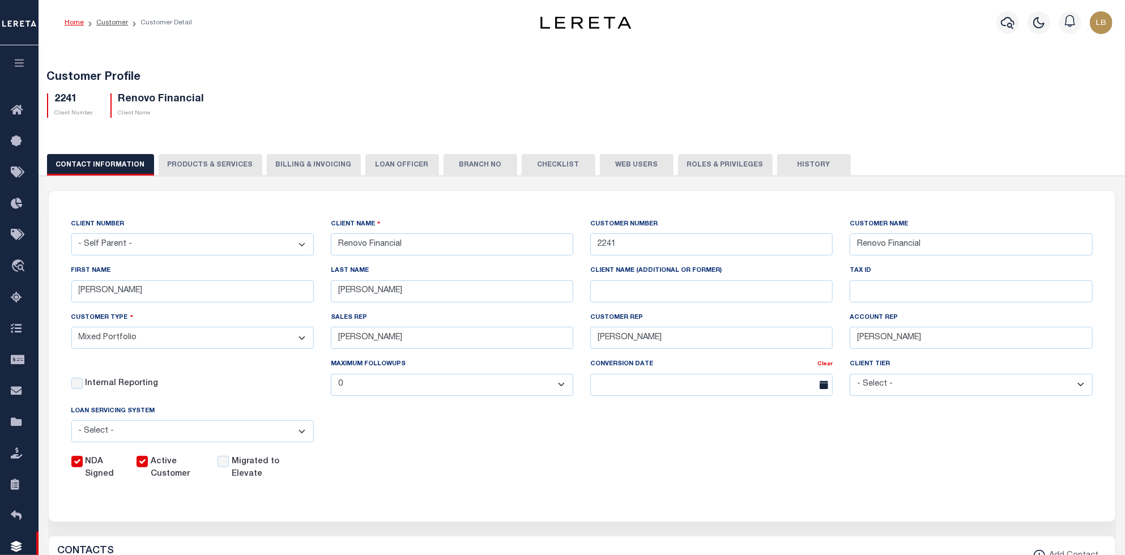
click at [604, 169] on button "Web Users" at bounding box center [637, 165] width 74 height 22
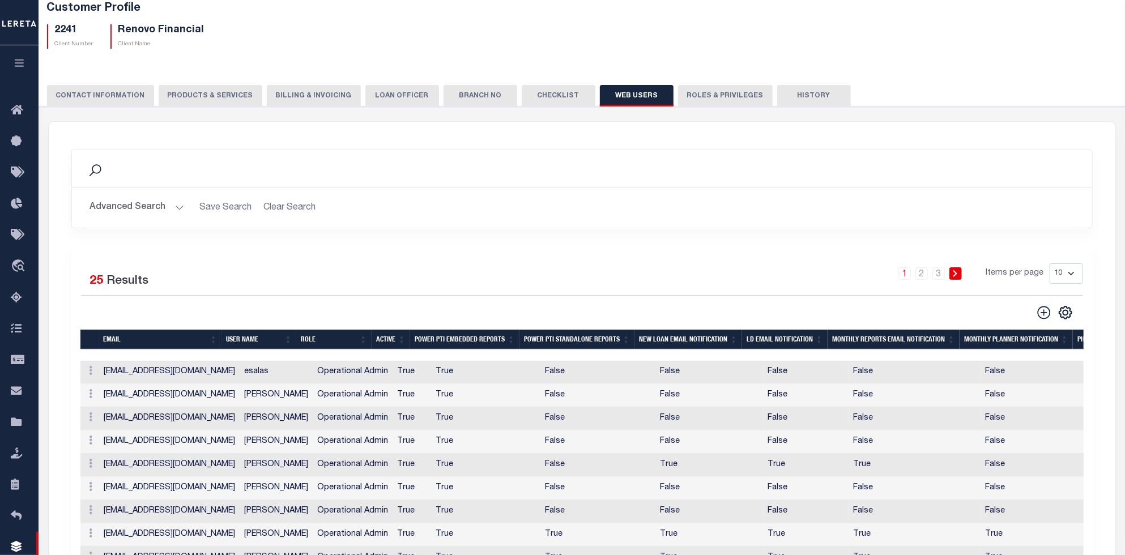
scroll to position [151, 0]
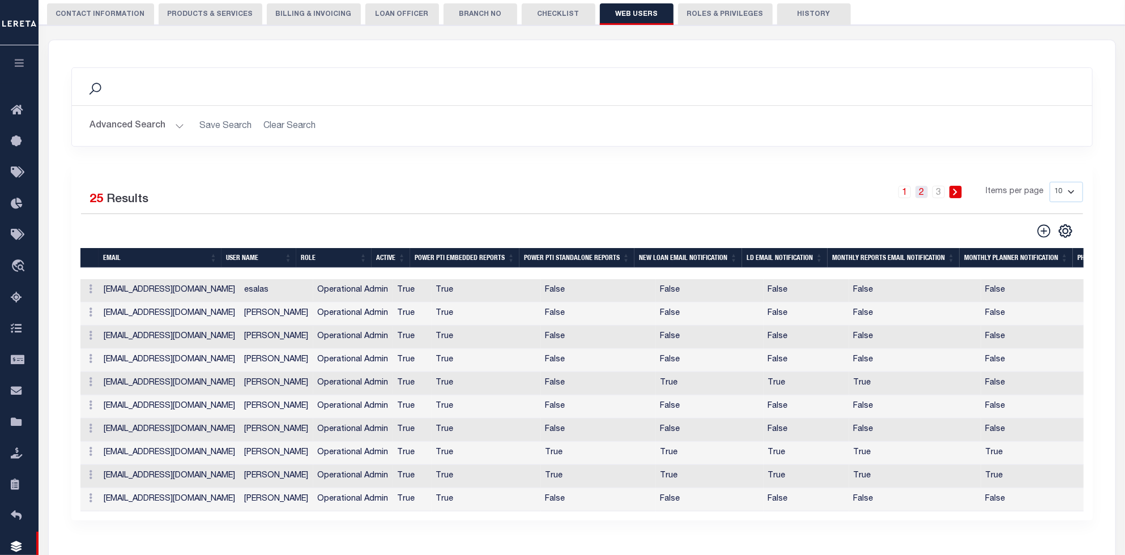
click at [920, 189] on link "2" at bounding box center [921, 192] width 12 height 12
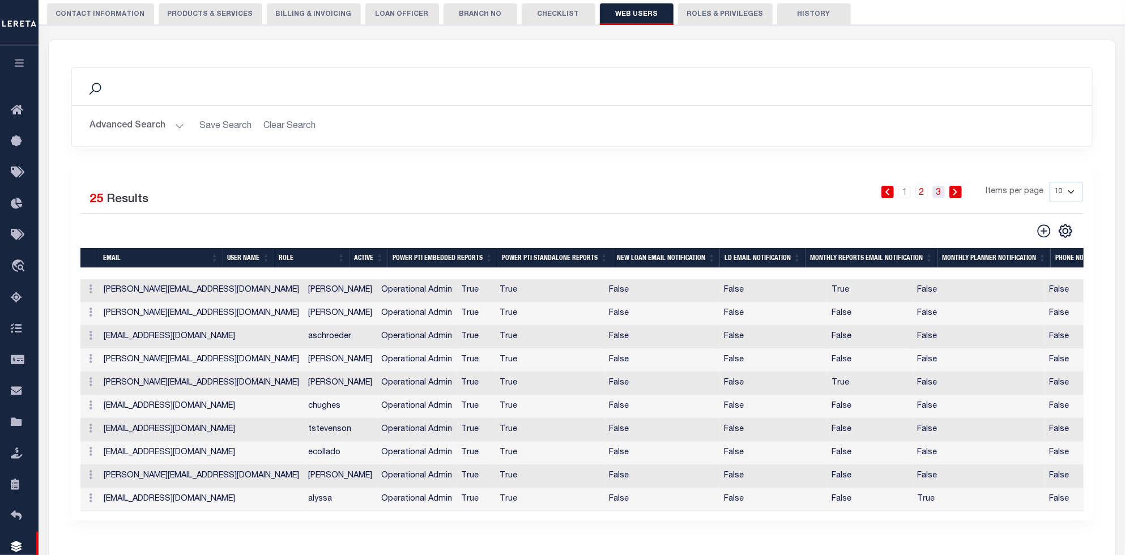
click at [944, 193] on link "3" at bounding box center [938, 192] width 12 height 12
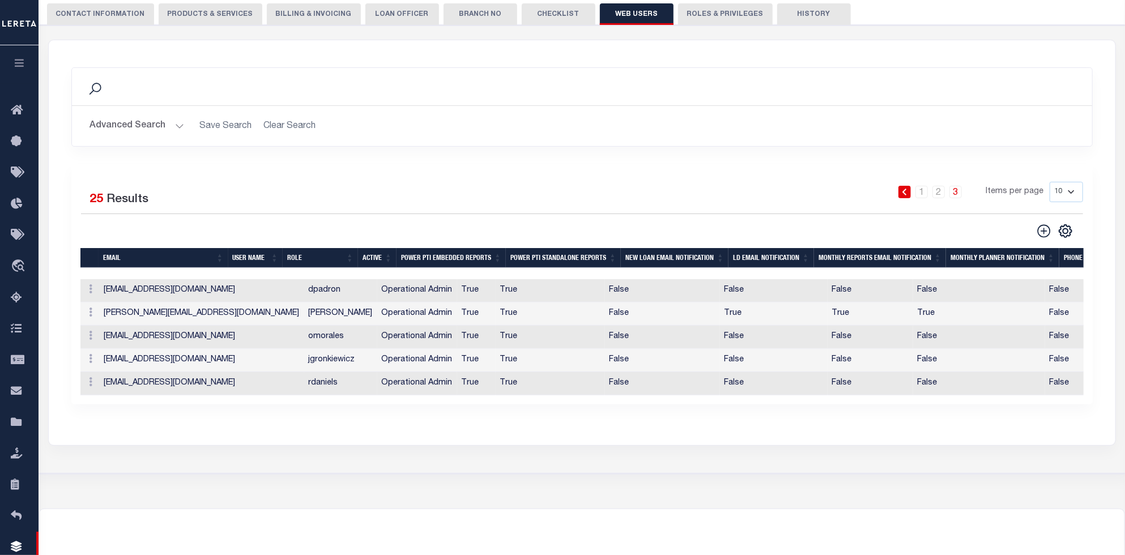
click at [168, 125] on button "Advanced Search" at bounding box center [137, 126] width 94 height 22
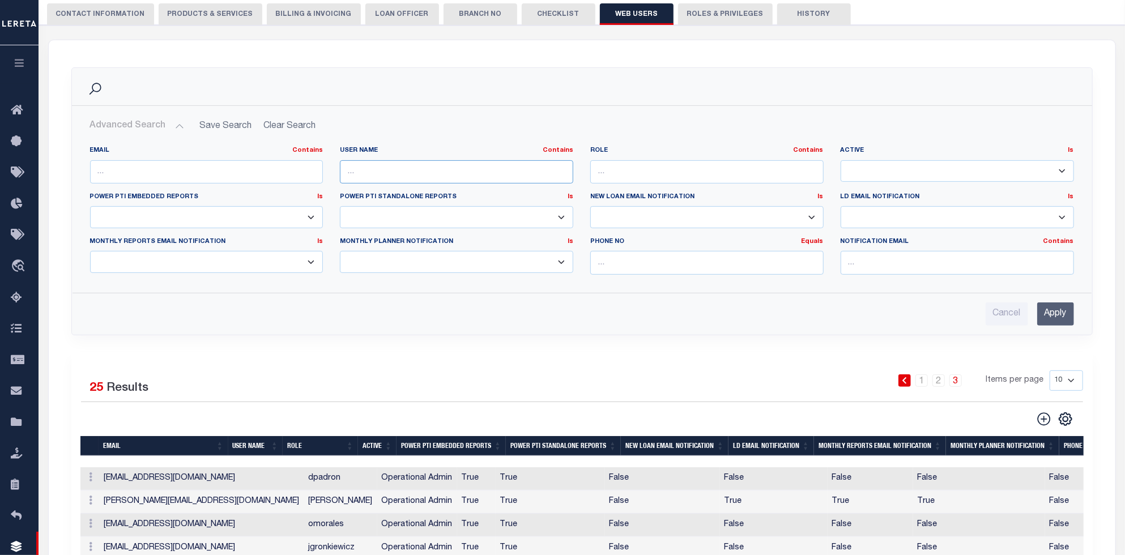
click at [470, 168] on input "text" at bounding box center [456, 171] width 233 height 23
type input "[PERSON_NAME]"
click at [1073, 315] on input "Apply" at bounding box center [1055, 314] width 37 height 23
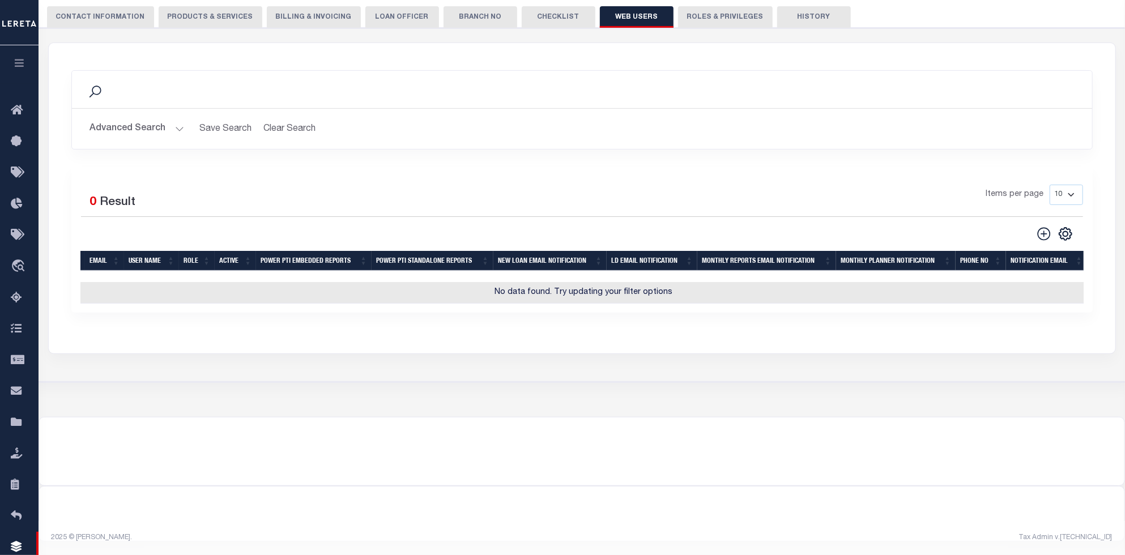
scroll to position [0, 0]
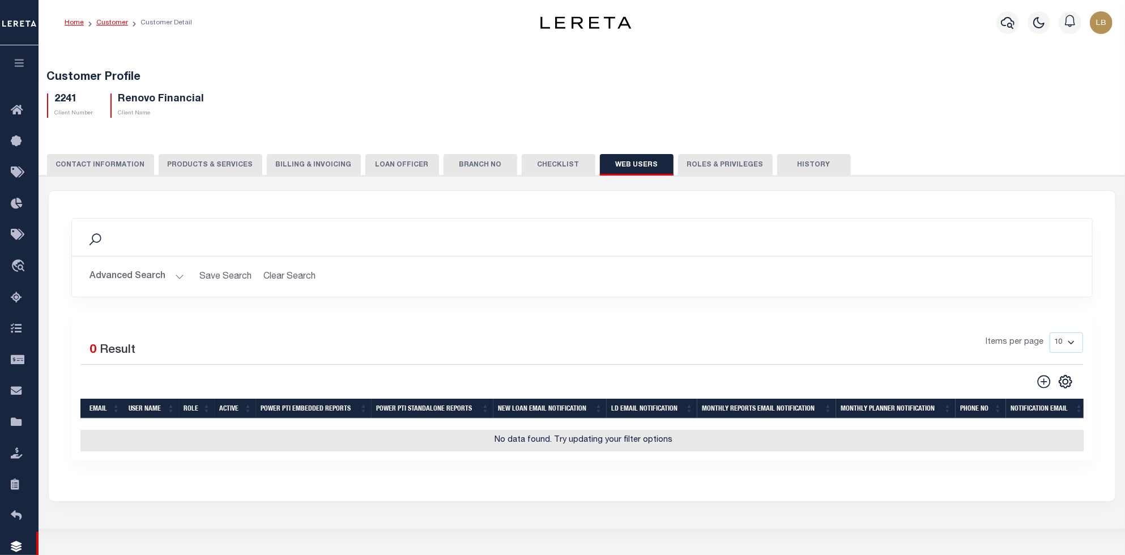
click at [106, 19] on link "Customer" at bounding box center [112, 22] width 32 height 7
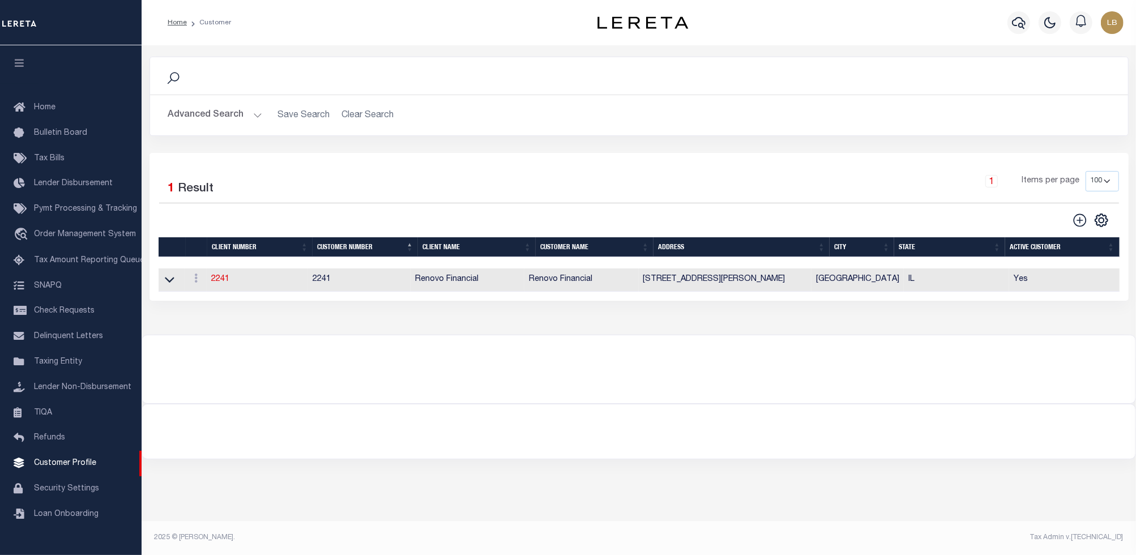
click at [248, 113] on button "Advanced Search" at bounding box center [215, 115] width 94 height 22
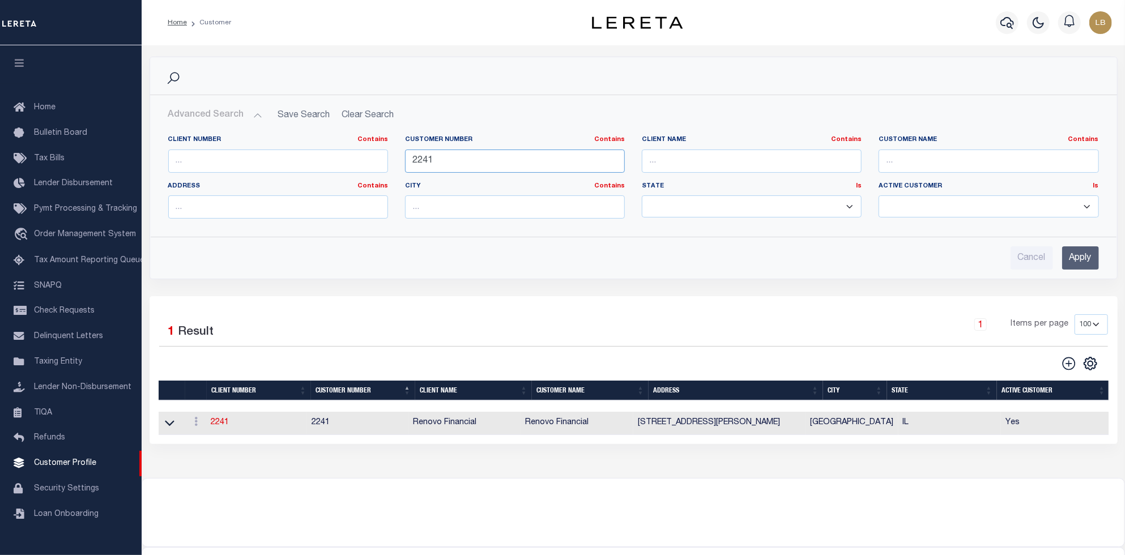
drag, startPoint x: 459, startPoint y: 153, endPoint x: 406, endPoint y: 151, distance: 53.8
click at [351, 157] on div "Client Number Contains Contains Is Customer Number Contains Contains Is 2241 Is" at bounding box center [634, 181] width 948 height 92
type input "d"
click at [840, 159] on input "text" at bounding box center [752, 161] width 220 height 23
type input "d"
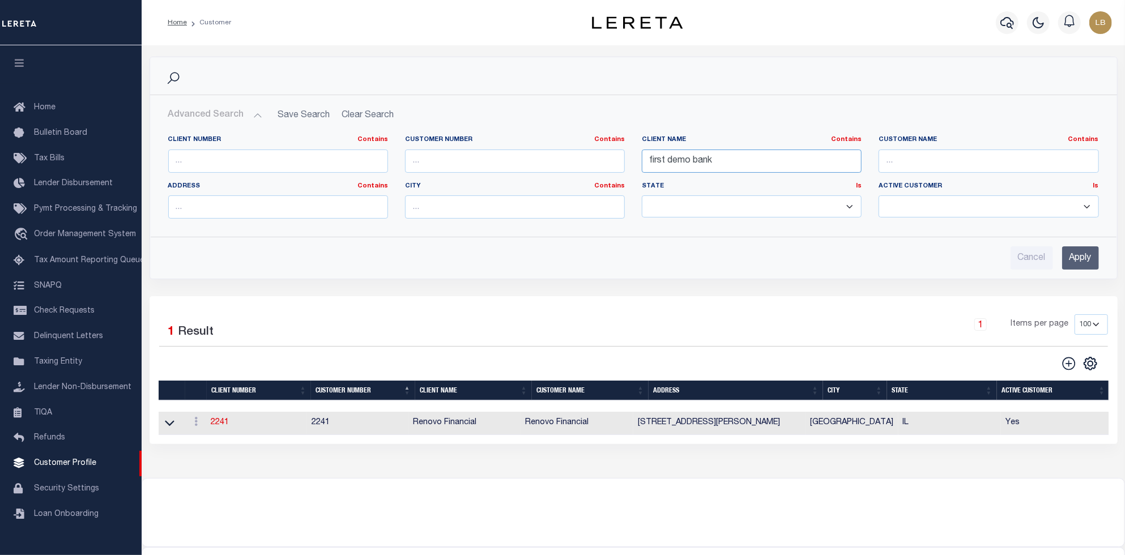
type input "first demo bank"
click at [1091, 257] on input "Apply" at bounding box center [1080, 257] width 37 height 23
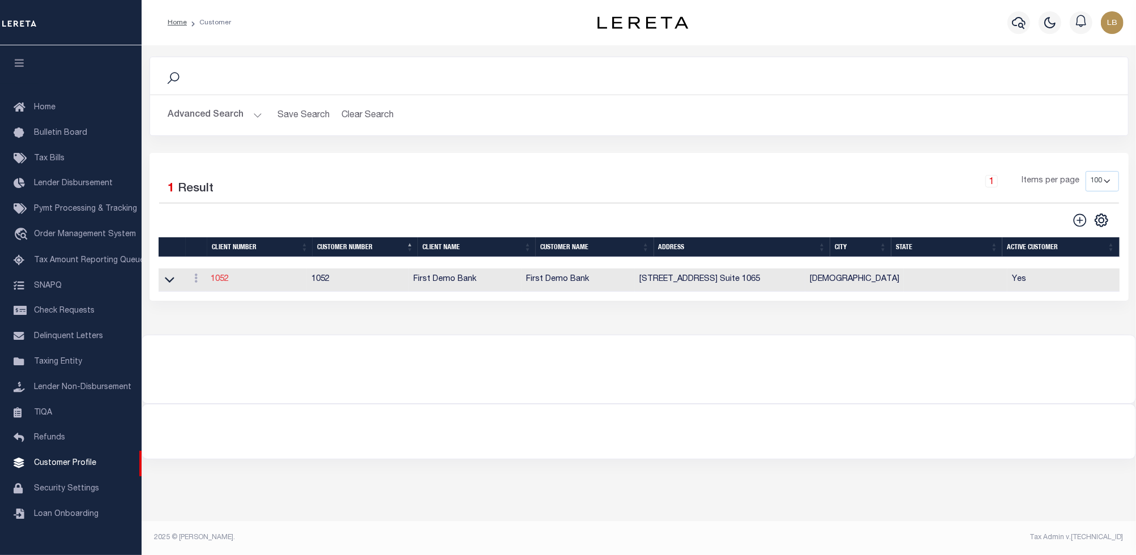
click at [222, 281] on link "1052" at bounding box center [220, 279] width 18 height 8
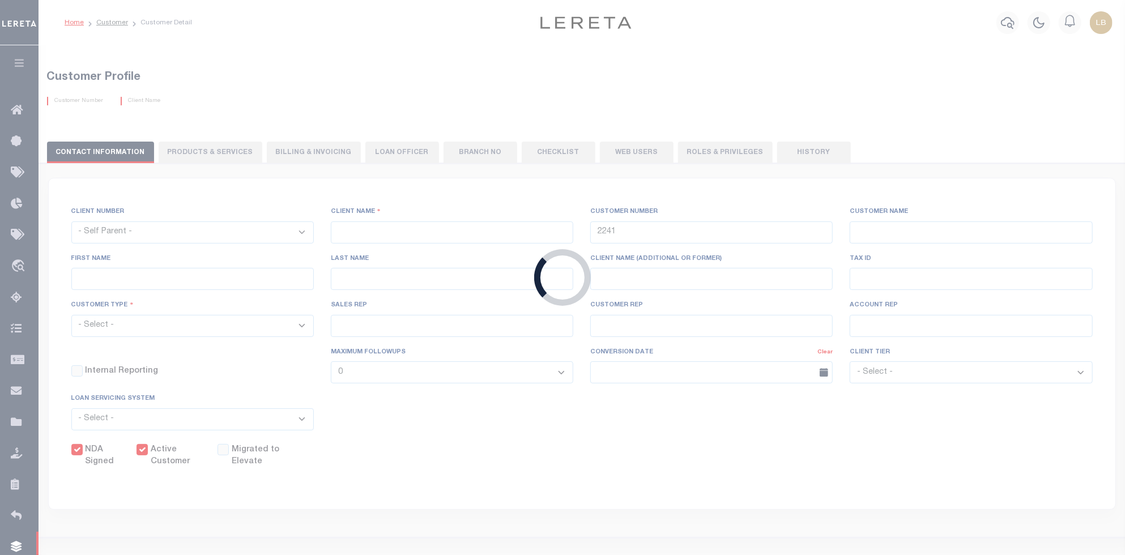
select select
type input "First Demo Bank"
type input "1052"
type input "First Demo Bank"
select select "Mixed Portfolio"
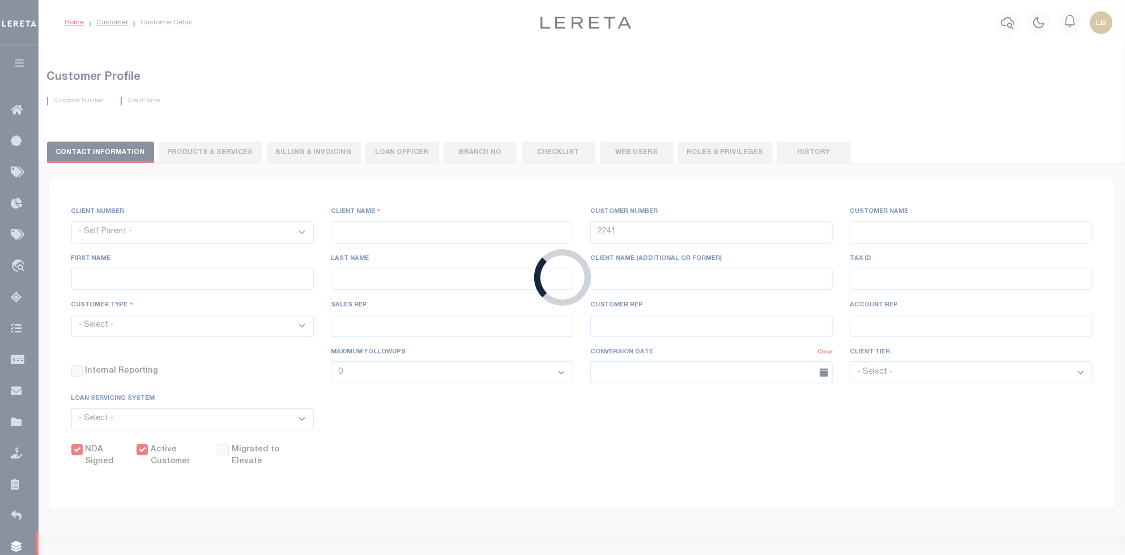
type input "[PERSON_NAME]"
type input "[DATE]"
select select "Tier 1"
checkbox input "true"
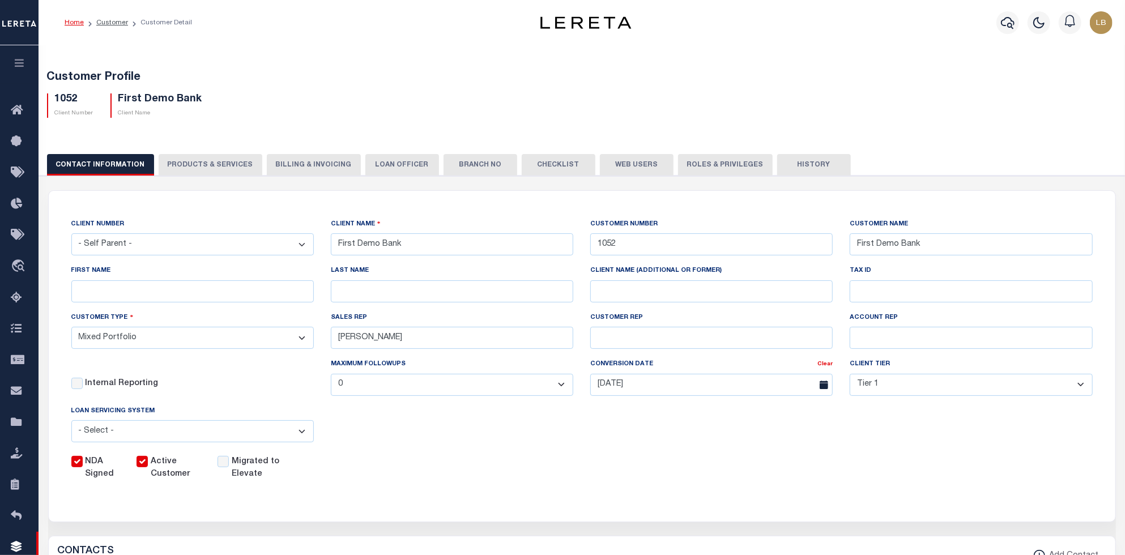
click at [646, 162] on button "Web Users" at bounding box center [637, 165] width 74 height 22
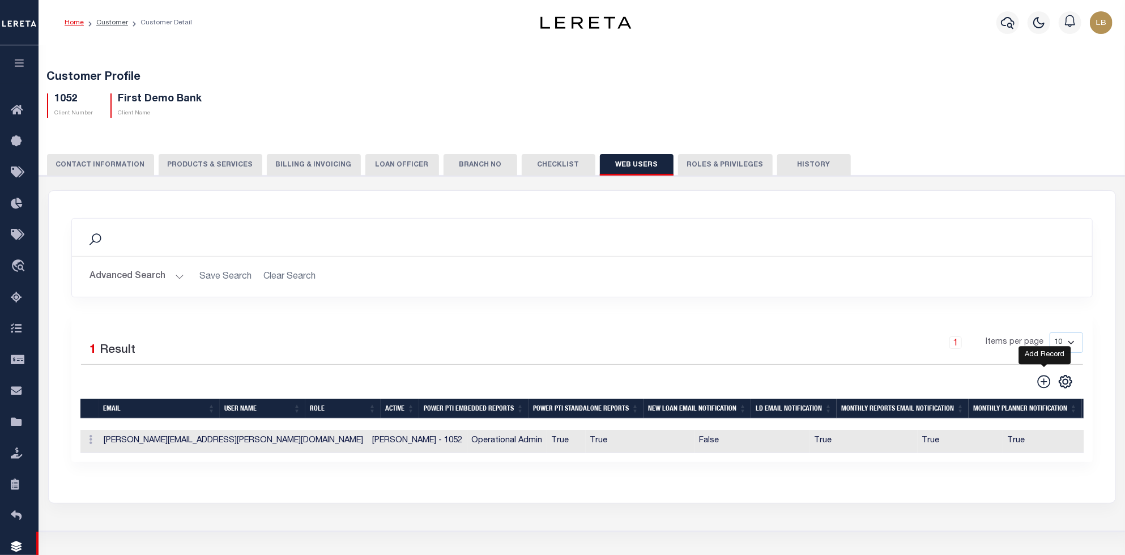
click at [1041, 378] on icon at bounding box center [1043, 381] width 13 height 13
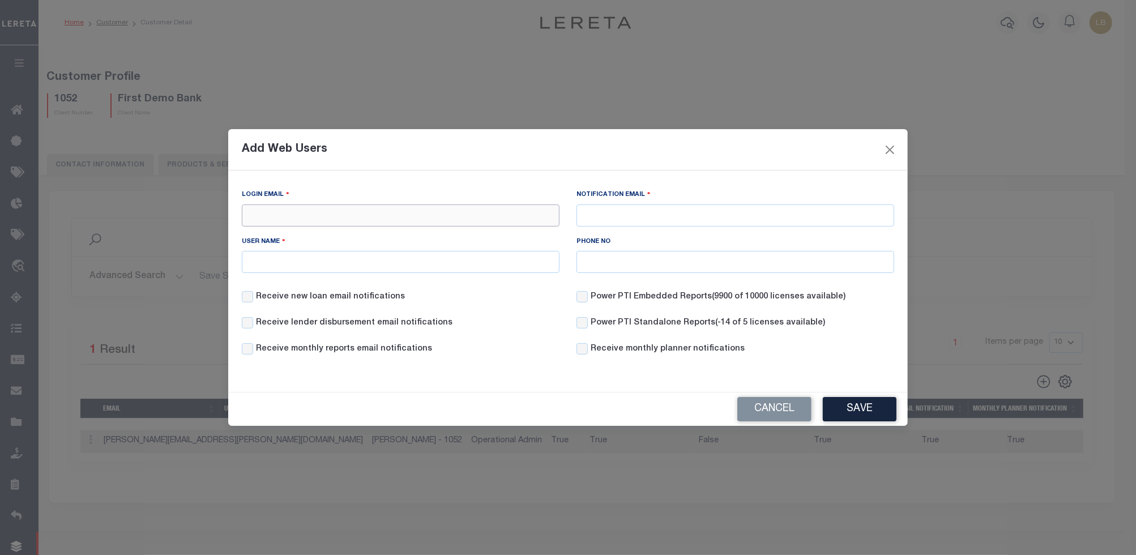
click at [398, 221] on input "Login Email" at bounding box center [401, 216] width 318 height 22
type input "[PERSON_NAME][EMAIL_ADDRESS][DOMAIN_NAME]"
type input "[EMAIL_ADDRESS][DOMAIN_NAME]"
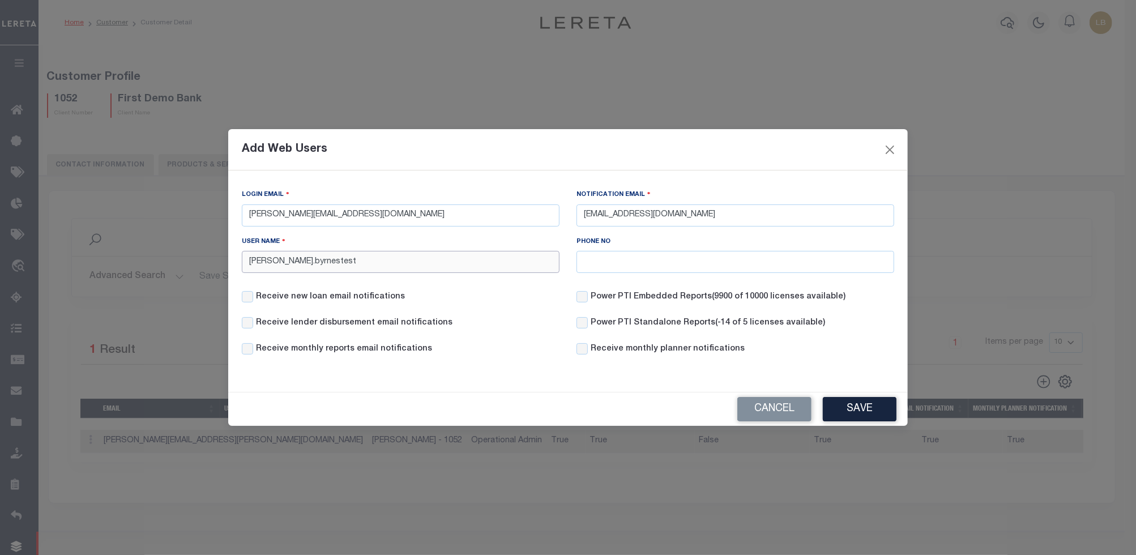
type input "[PERSON_NAME].byrnestest"
click at [358, 303] on label "Receive new loan email notifications" at bounding box center [330, 297] width 149 height 12
click at [253, 303] on input "Receive new loan email notifications" at bounding box center [247, 296] width 11 height 11
checkbox input "true"
click at [350, 329] on label "Receive lender disbursement email notifications" at bounding box center [354, 323] width 197 height 12
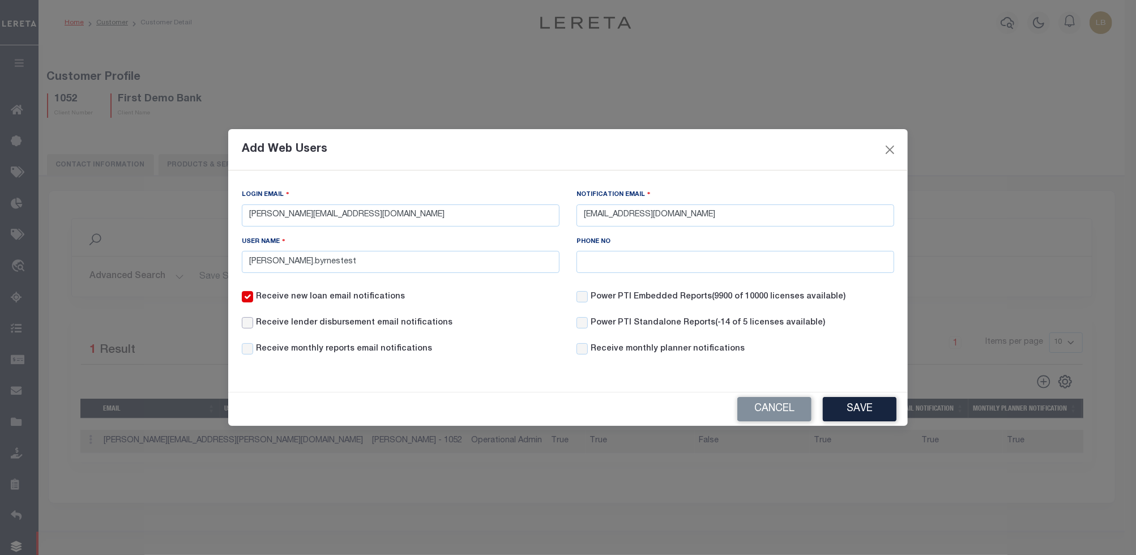
click at [253, 329] on input "Receive lender disbursement email notifications" at bounding box center [247, 322] width 11 height 11
checkbox input "true"
click at [348, 348] on label "Receive monthly reports email notifications" at bounding box center [344, 349] width 176 height 12
click at [253, 348] on input "Receive monthly reports email notifications" at bounding box center [247, 348] width 11 height 11
checkbox input "true"
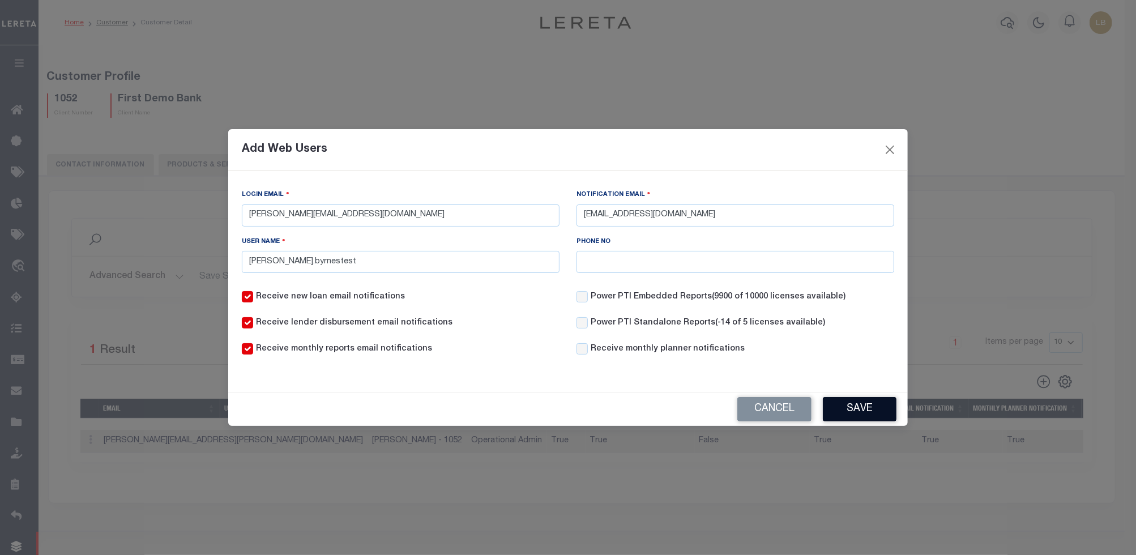
click at [880, 411] on button "Save" at bounding box center [860, 409] width 74 height 24
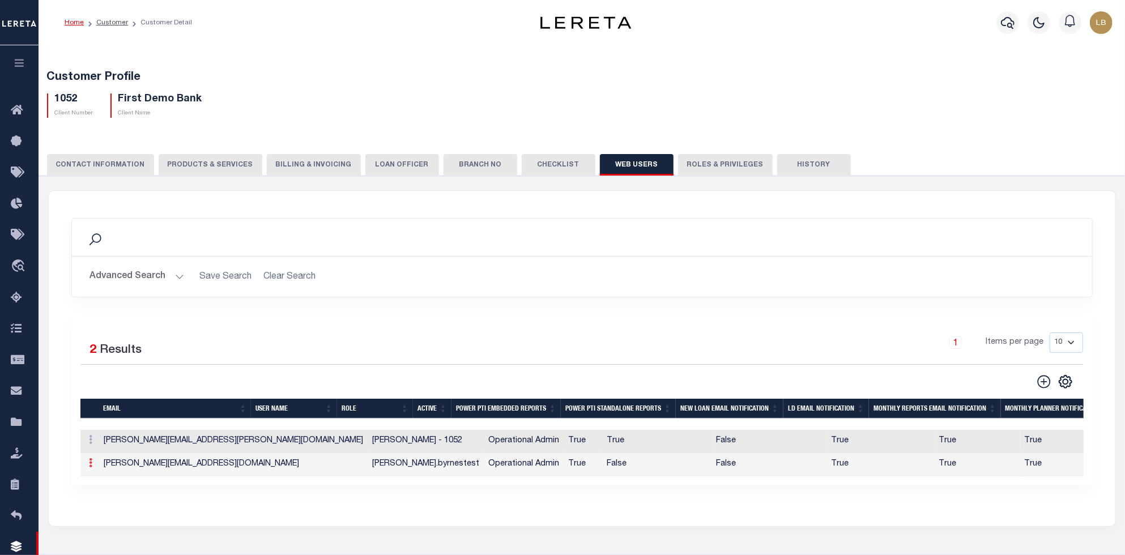
click at [92, 467] on icon at bounding box center [91, 462] width 3 height 9
click at [113, 521] on link "Delete" at bounding box center [112, 518] width 52 height 19
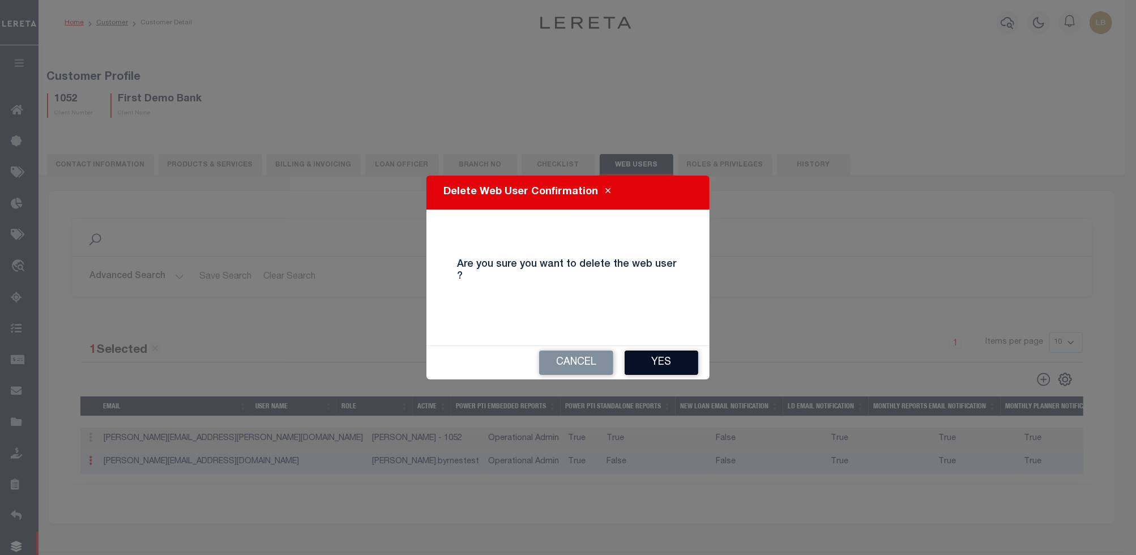
click at [676, 352] on button "Yes" at bounding box center [662, 363] width 74 height 24
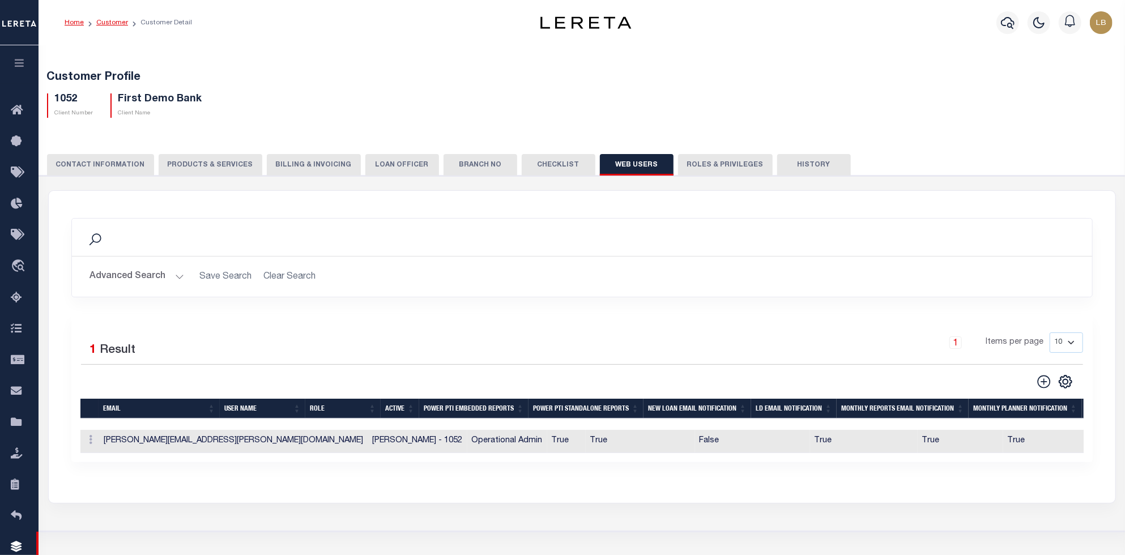
click at [105, 24] on link "Customer" at bounding box center [112, 22] width 32 height 7
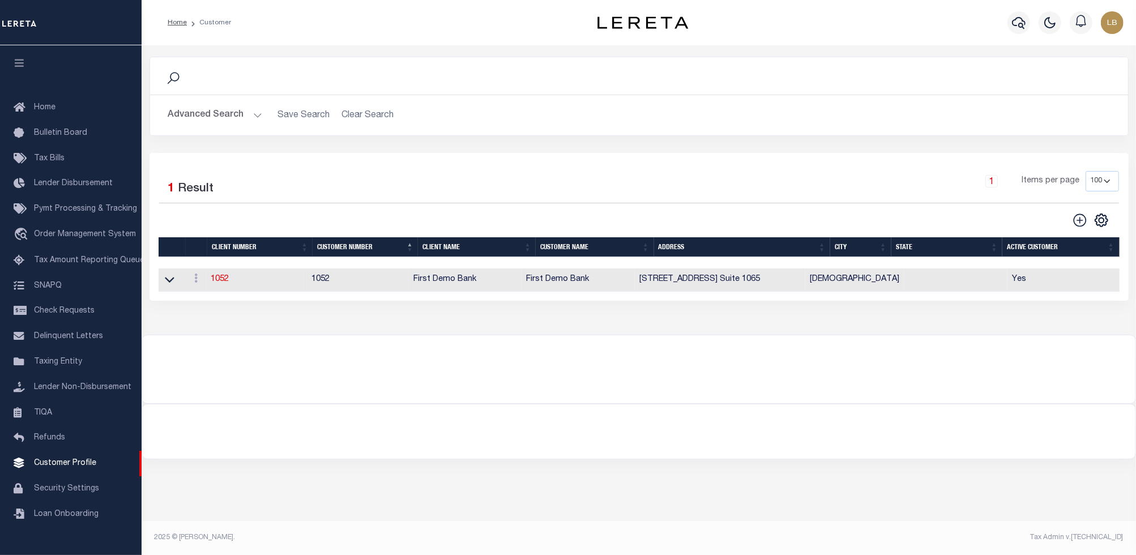
click at [253, 117] on button "Advanced Search" at bounding box center [215, 115] width 94 height 22
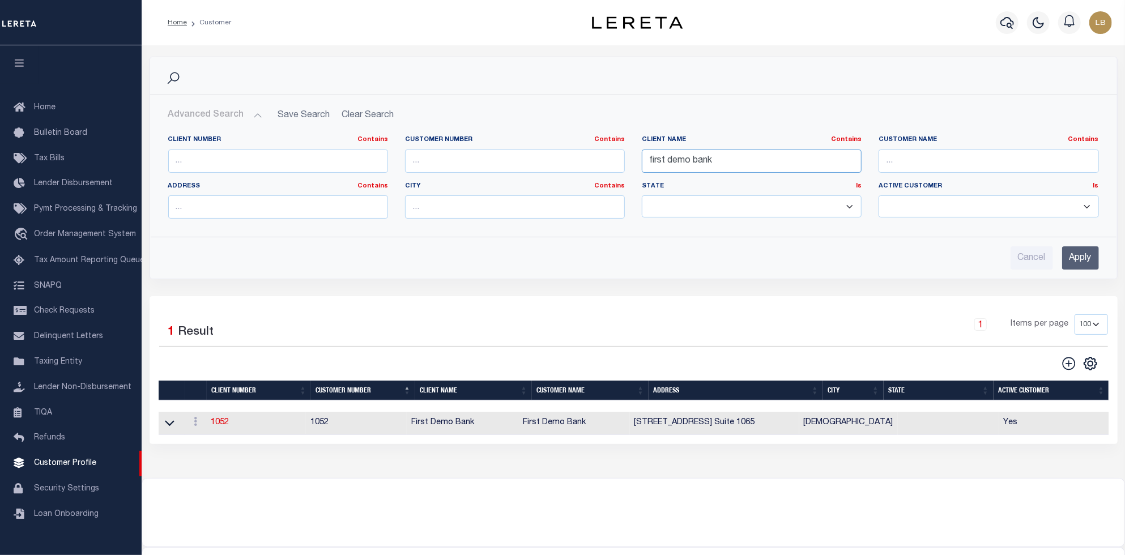
drag, startPoint x: 730, startPoint y: 164, endPoint x: 564, endPoint y: 169, distance: 165.5
click at [564, 169] on div "Client Number Contains Contains Is Customer Number Contains Contains Is Contains" at bounding box center [634, 181] width 948 height 92
click at [468, 154] on input "text" at bounding box center [515, 161] width 220 height 23
type input "2241"
click at [1092, 248] on input "Apply" at bounding box center [1080, 257] width 37 height 23
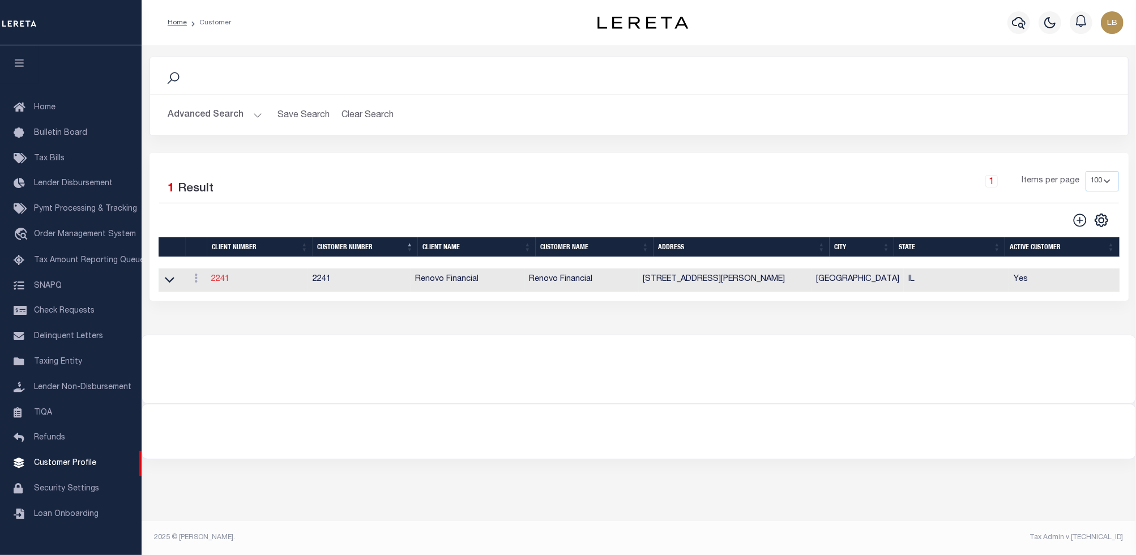
click at [224, 280] on link "2241" at bounding box center [220, 279] width 18 height 8
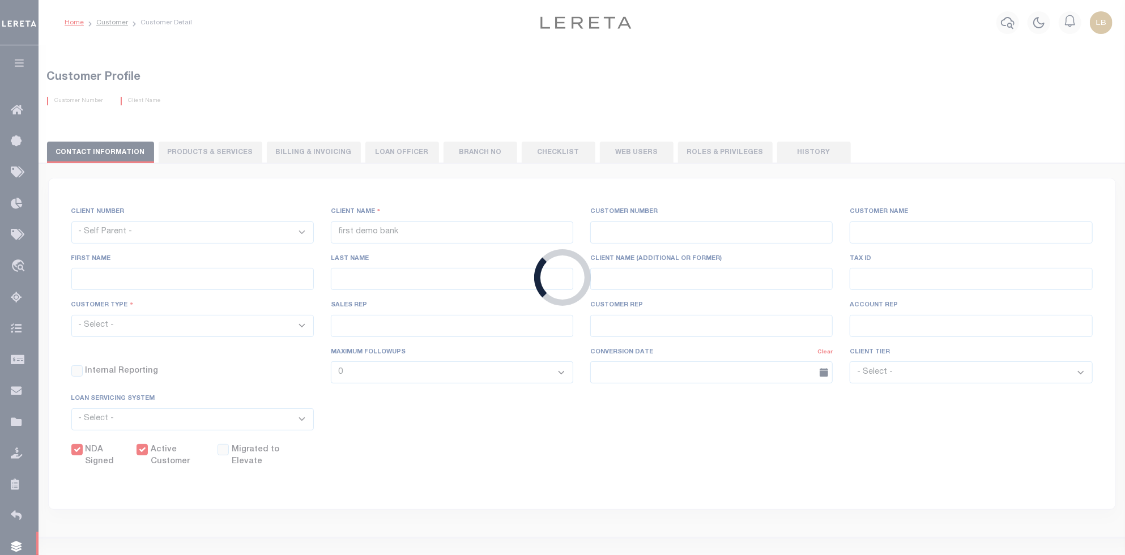
select select
type input "Renovo Financial"
type input "2241"
type input "Renovo Financial"
type input "Steven"
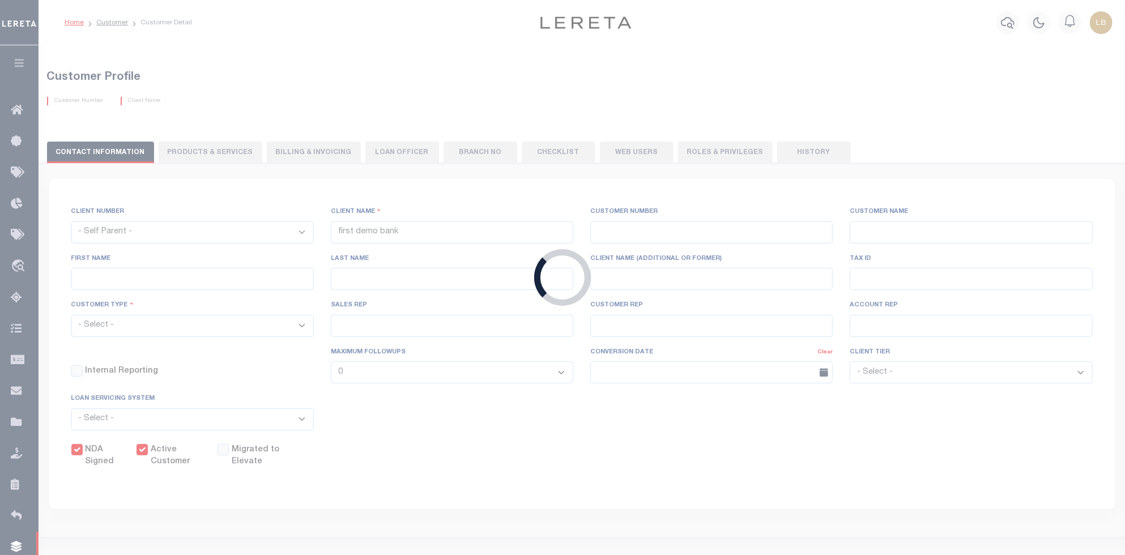
type input "Klemp"
select select "Mixed Portfolio"
type input "Tiffany Stringfellow"
type input "Barbara Kendrick"
type input "Debbie Vecellio"
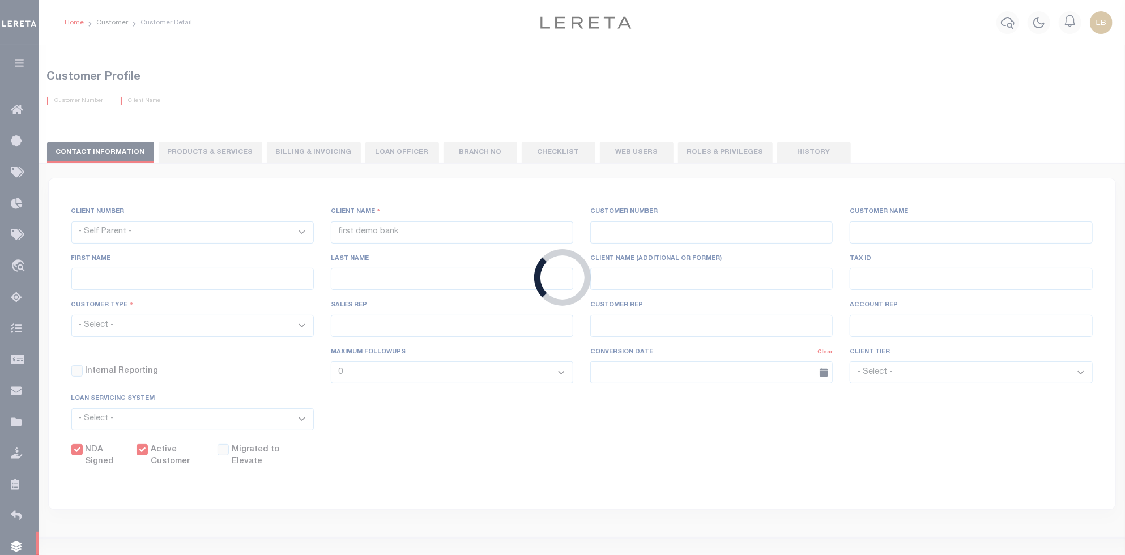
checkbox input "true"
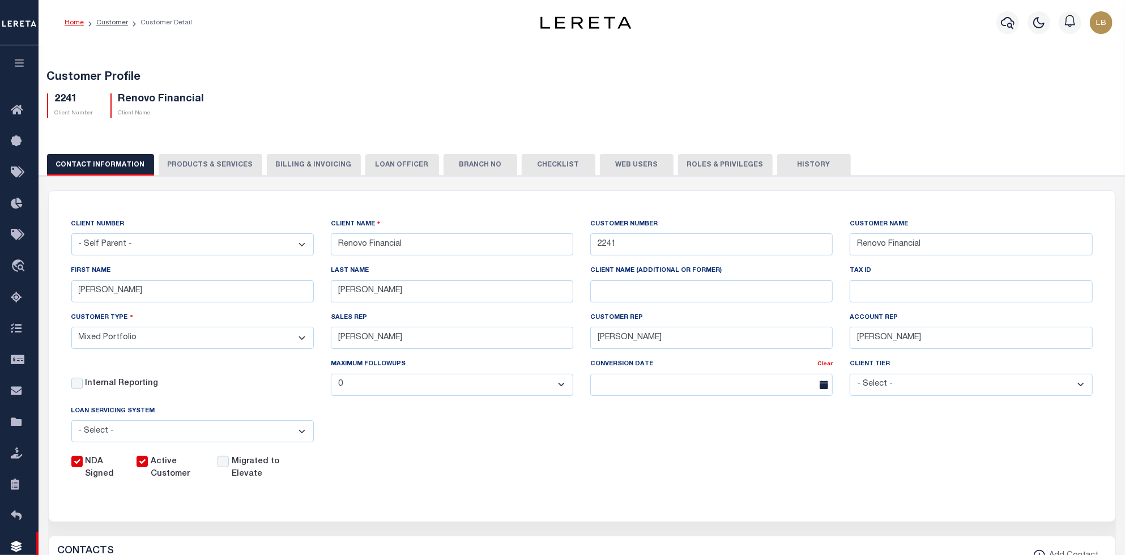
click at [642, 164] on button "Web Users" at bounding box center [637, 165] width 74 height 22
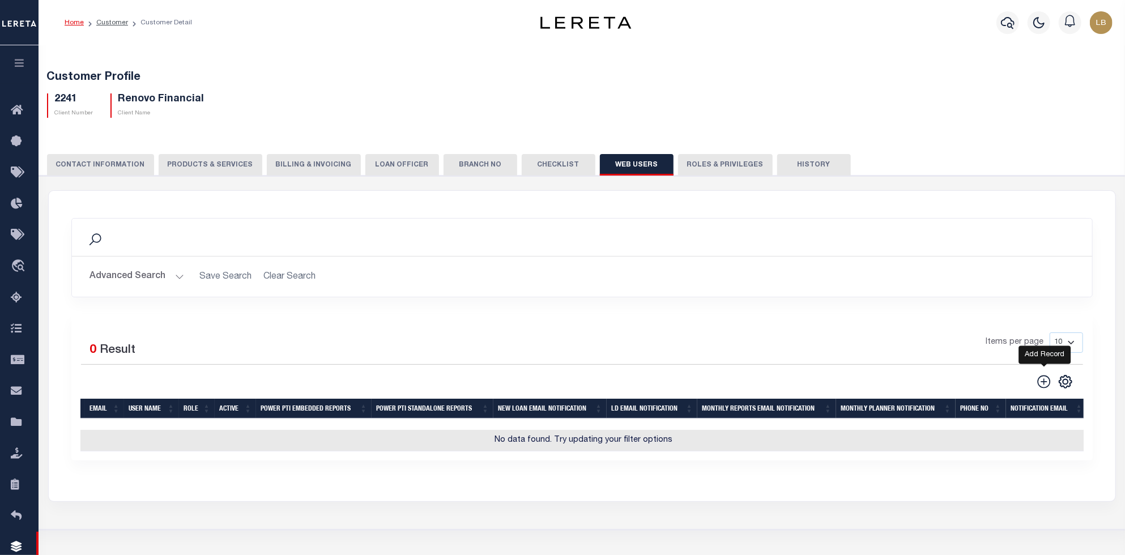
click at [1041, 384] on icon at bounding box center [1044, 381] width 15 height 15
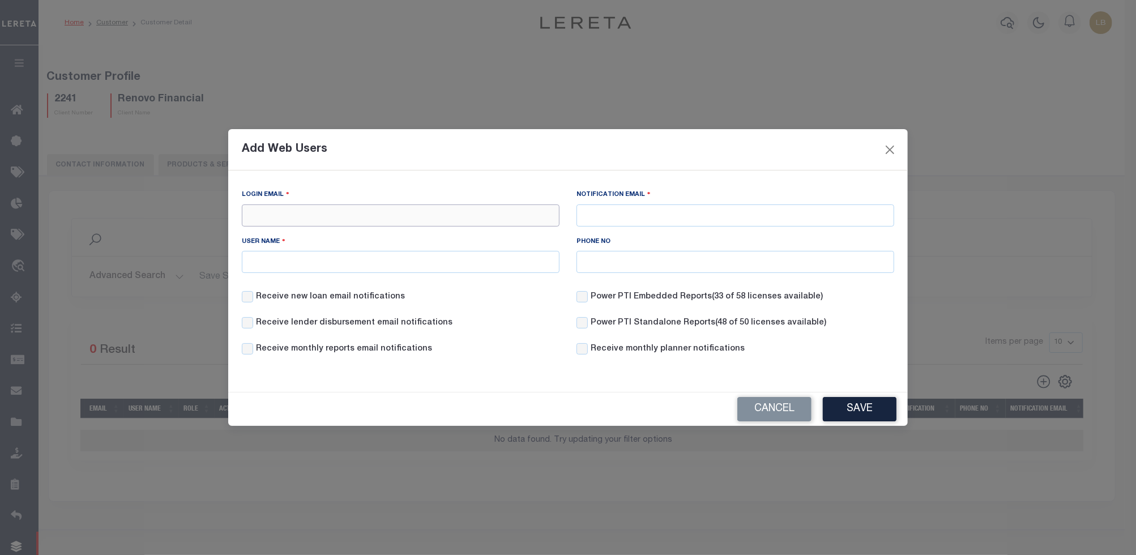
click at [358, 208] on input "Login Email" at bounding box center [401, 216] width 318 height 22
type input "louise.byrnestest@leretacustomers.com"
type input "lbyrnes@lereta.com"
type input "l"
type input "Louise Test"
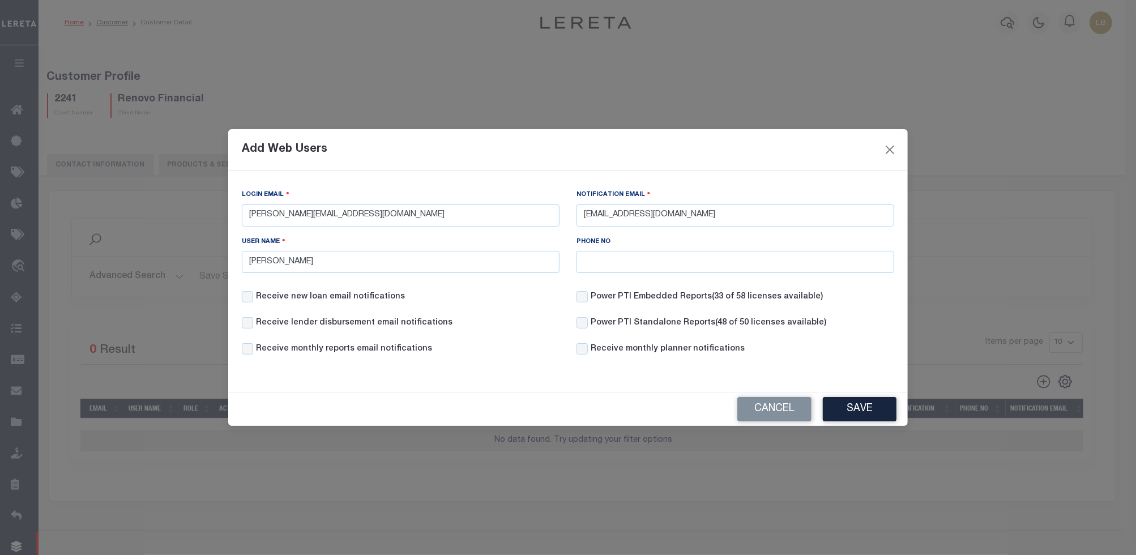
drag, startPoint x: 325, startPoint y: 295, endPoint x: 323, endPoint y: 310, distance: 14.8
click at [325, 296] on label "Receive new loan email notifications" at bounding box center [330, 297] width 149 height 12
click at [253, 296] on input "Receive new loan email notifications" at bounding box center [247, 296] width 11 height 11
checkbox input "true"
drag, startPoint x: 323, startPoint y: 310, endPoint x: 327, endPoint y: 325, distance: 14.6
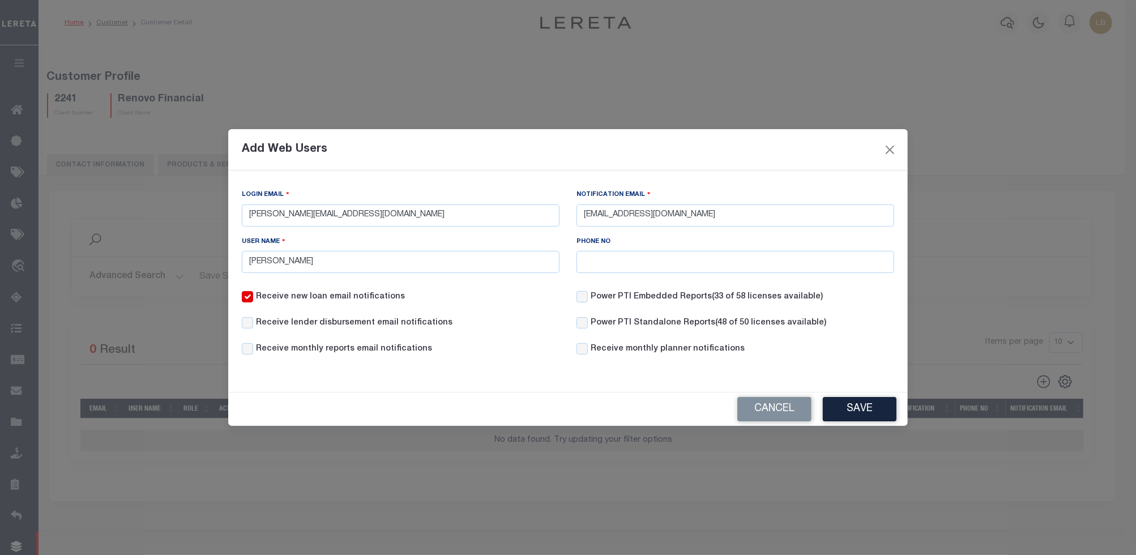
click at [323, 318] on div "Receive new loan email notifications Power PTI Embedded Reports (33 of 58 licen…" at bounding box center [568, 330] width 670 height 78
click at [330, 344] on label "Receive monthly reports email notifications" at bounding box center [344, 349] width 176 height 12
click at [253, 344] on input "Receive monthly reports email notifications" at bounding box center [247, 348] width 11 height 11
checkbox input "true"
drag, startPoint x: 242, startPoint y: 322, endPoint x: 372, endPoint y: 342, distance: 131.2
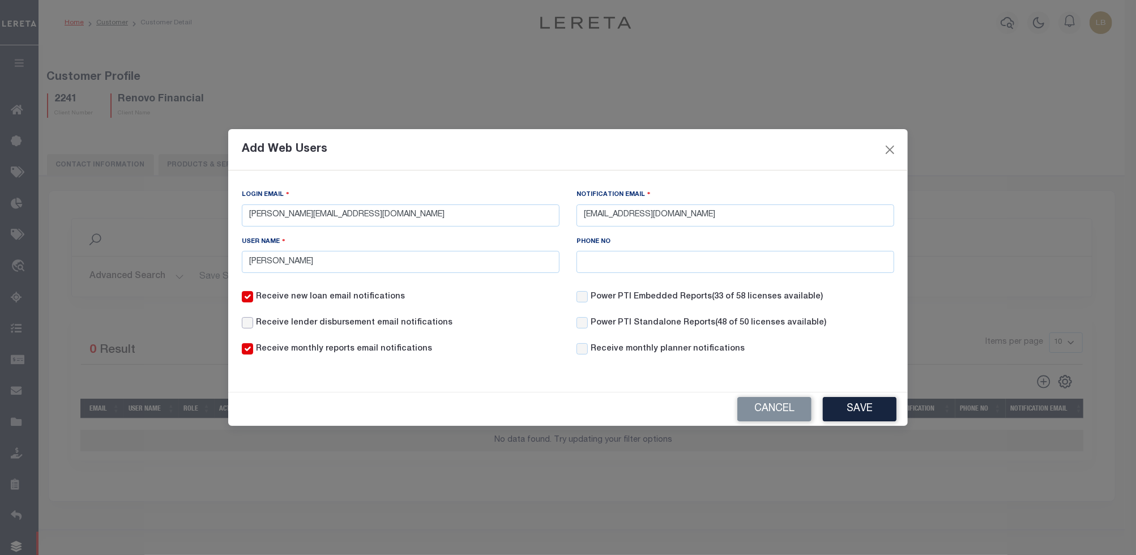
click at [252, 326] on input "Receive lender disbursement email notifications" at bounding box center [247, 322] width 11 height 11
checkbox input "true"
drag, startPoint x: 594, startPoint y: 348, endPoint x: 880, endPoint y: 411, distance: 292.5
click at [595, 347] on label "Receive monthly planner notifications" at bounding box center [668, 349] width 154 height 12
click at [588, 347] on input "Receive monthly planner notifications" at bounding box center [582, 348] width 11 height 11
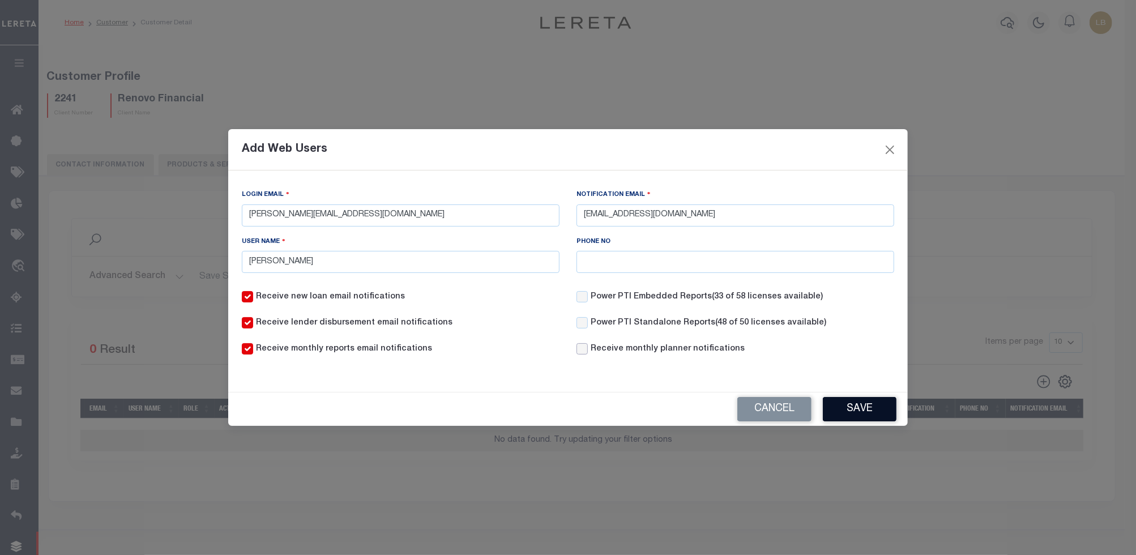
checkbox input "true"
click at [875, 412] on button "Save" at bounding box center [860, 409] width 74 height 24
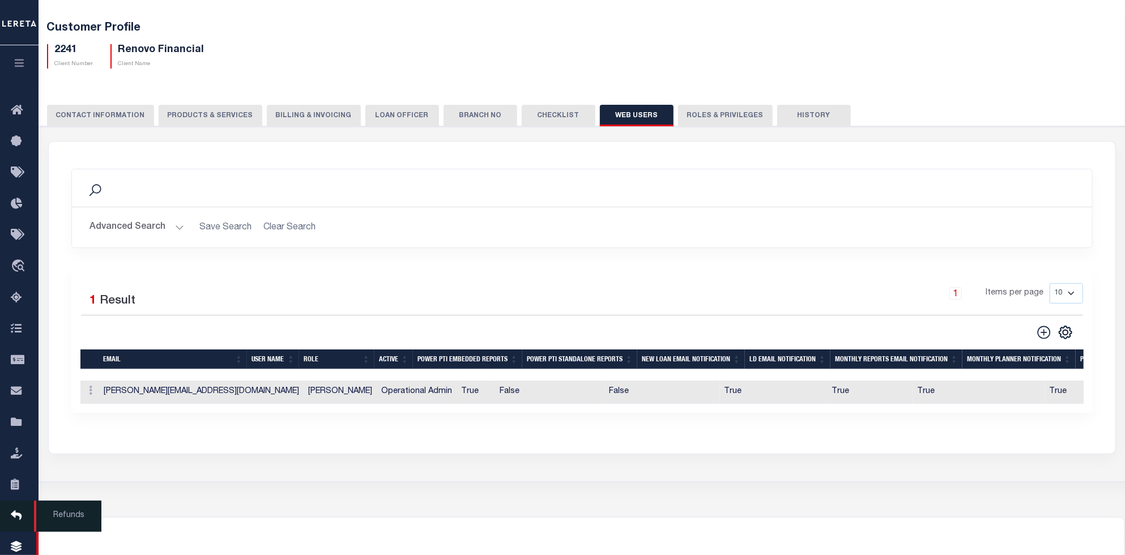
scroll to position [75, 0]
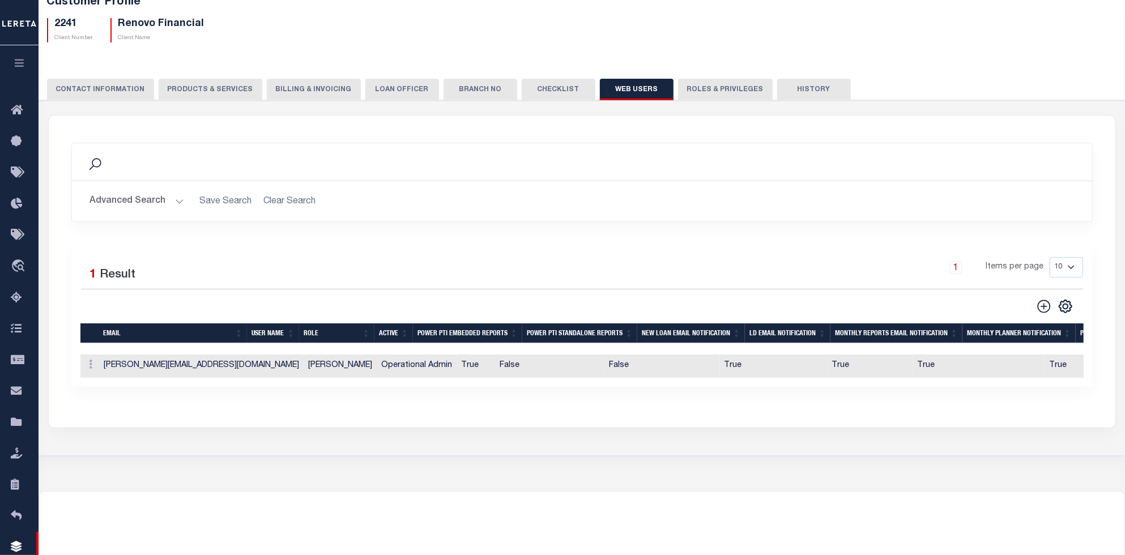
click at [15, 64] on icon "button" at bounding box center [19, 63] width 13 height 10
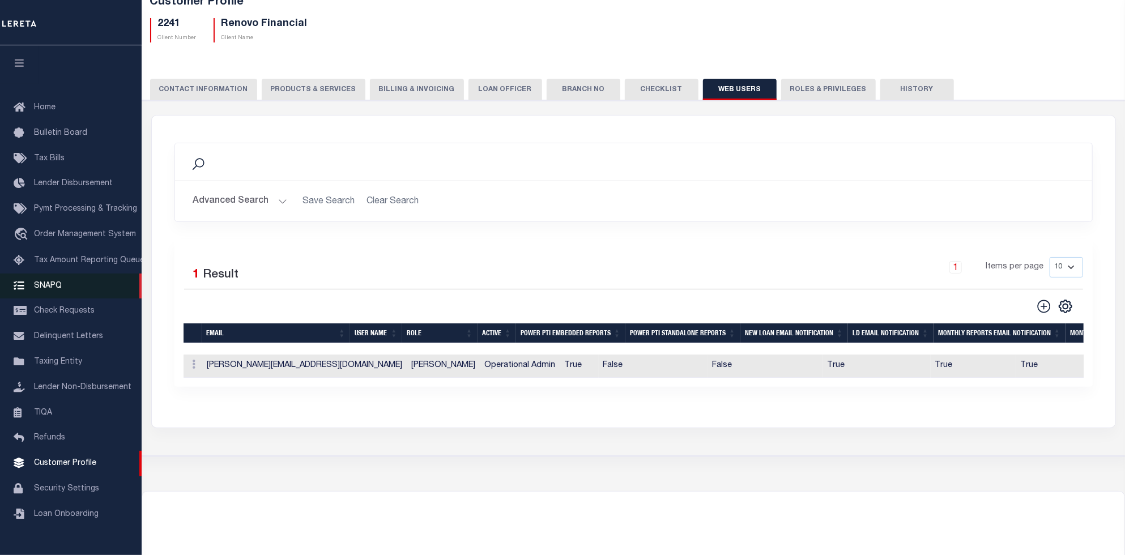
click at [54, 282] on span "SNAPQ" at bounding box center [48, 286] width 28 height 8
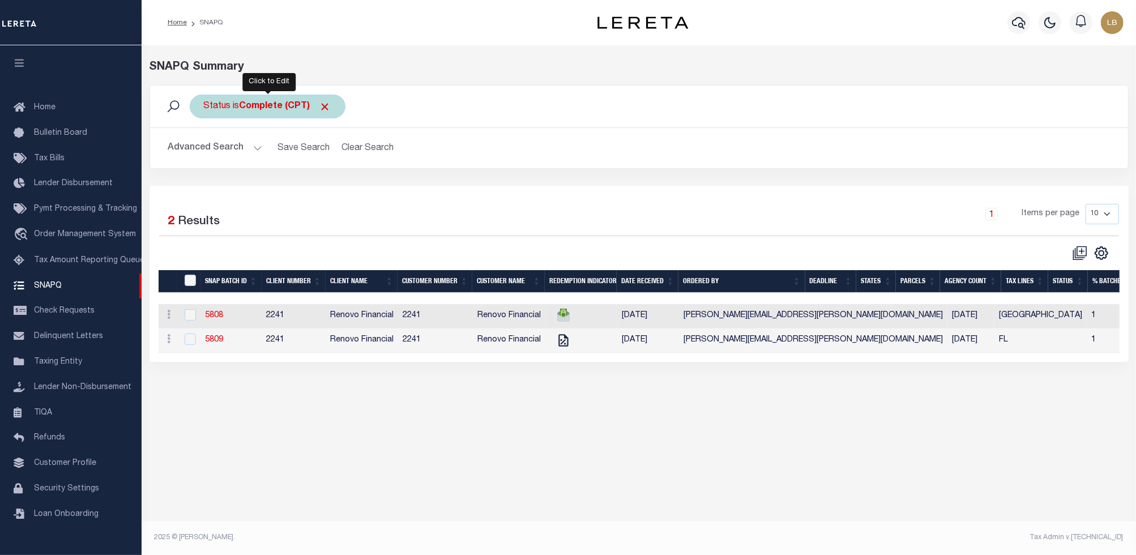
click at [277, 103] on b "Complete (CPT)" at bounding box center [286, 106] width 92 height 9
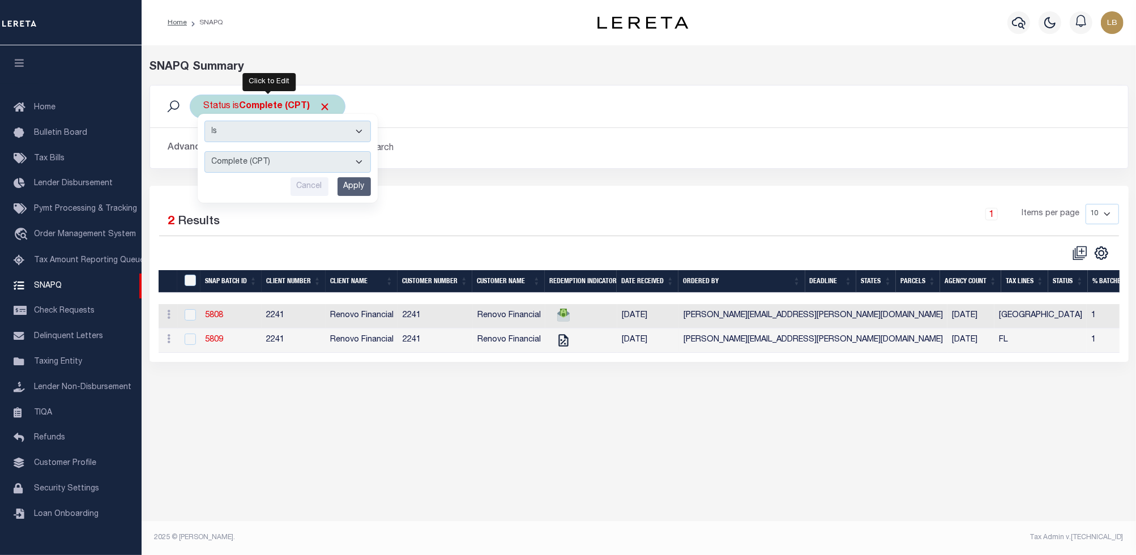
drag, startPoint x: 289, startPoint y: 161, endPoint x: 289, endPoint y: 168, distance: 6.8
click at [289, 162] on select "Complete (CPT) Order In Progress (OIP)" at bounding box center [288, 162] width 167 height 22
select select "OIP"
click at [205, 151] on select "Complete (CPT) Order In Progress (OIP)" at bounding box center [288, 162] width 167 height 22
click at [347, 185] on input "Apply" at bounding box center [354, 186] width 33 height 19
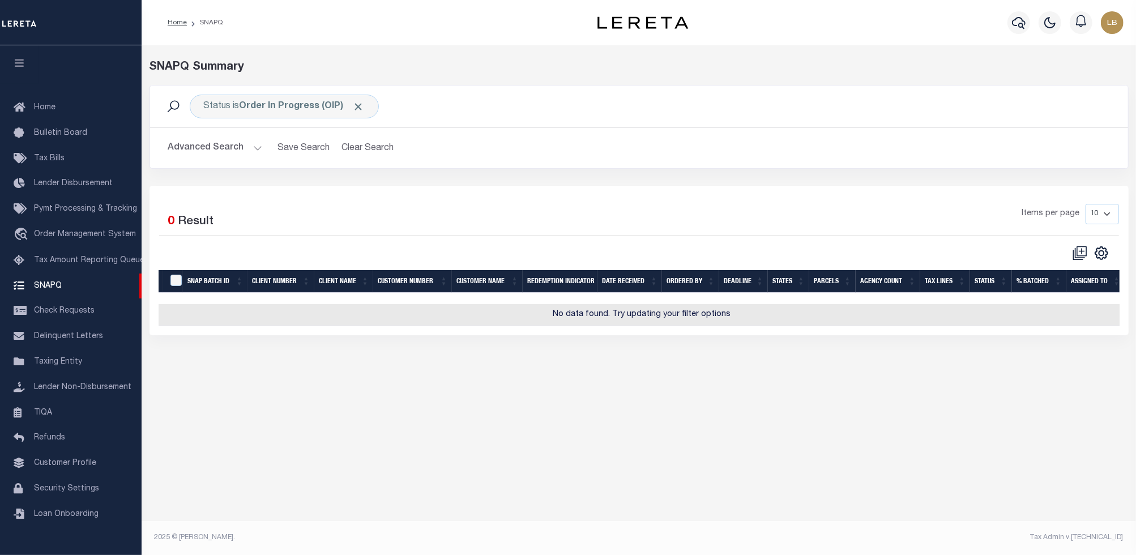
click at [254, 149] on button "Advanced Search" at bounding box center [215, 148] width 94 height 22
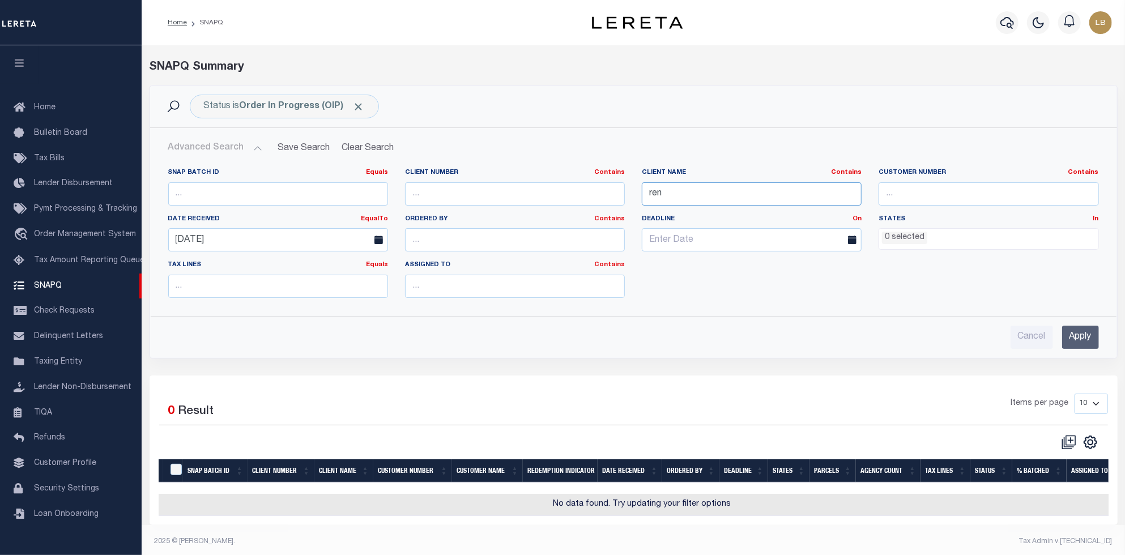
drag, startPoint x: 682, startPoint y: 193, endPoint x: 601, endPoint y: 194, distance: 81.0
click at [601, 194] on div "SNAP BATCH ID Equals Equals Is Not Equal To Is Greater Than Is Less Than Client…" at bounding box center [634, 237] width 948 height 139
click at [1030, 336] on input "Cancel" at bounding box center [1032, 337] width 42 height 23
checkbox input "true"
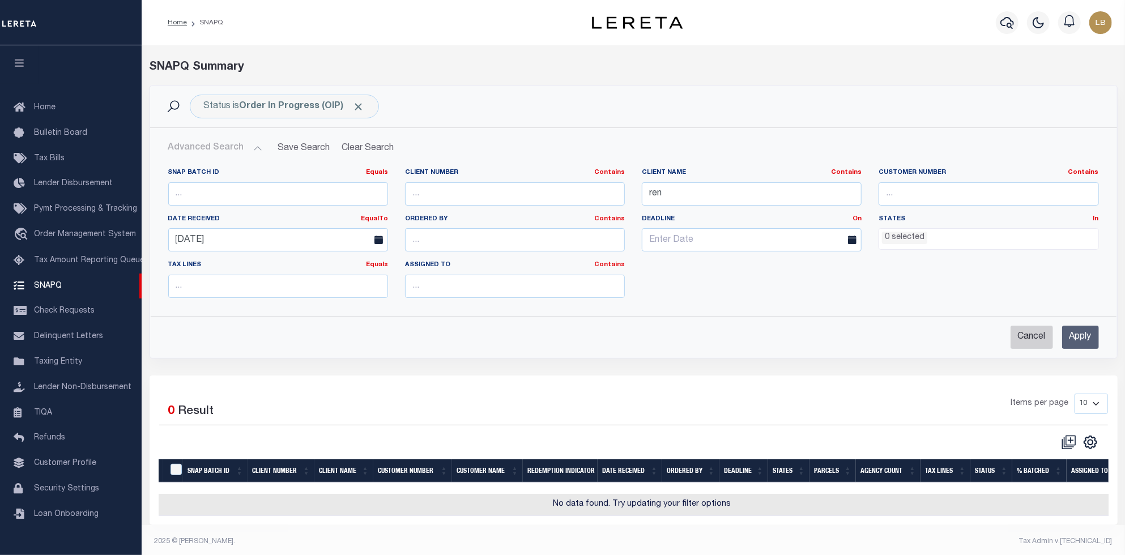
select select
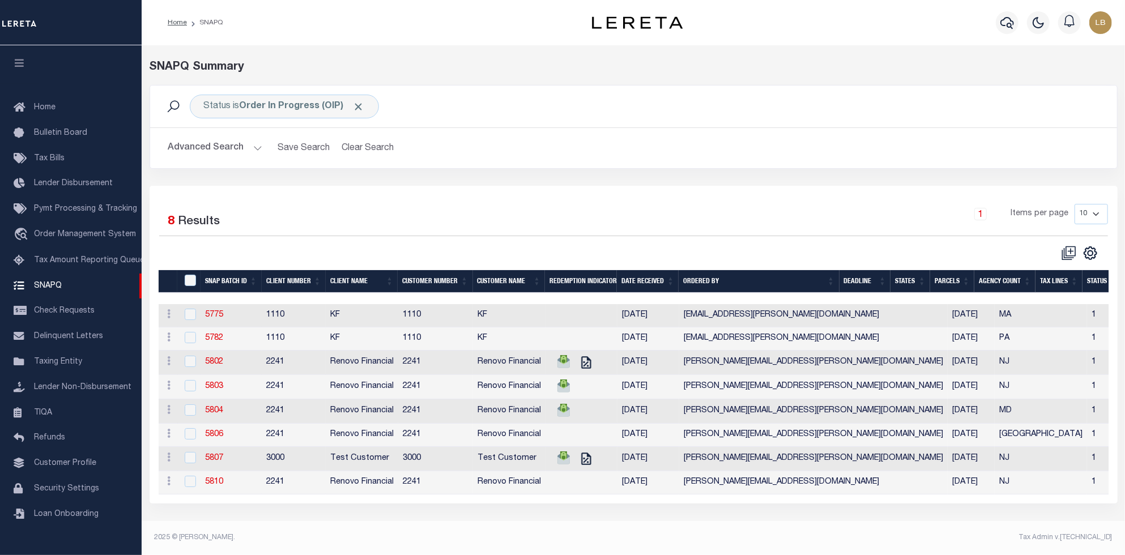
click at [677, 195] on div "Status is Order In Progress (OIP) Search Advanced Search Save Search Clear Sear…" at bounding box center [634, 294] width 968 height 419
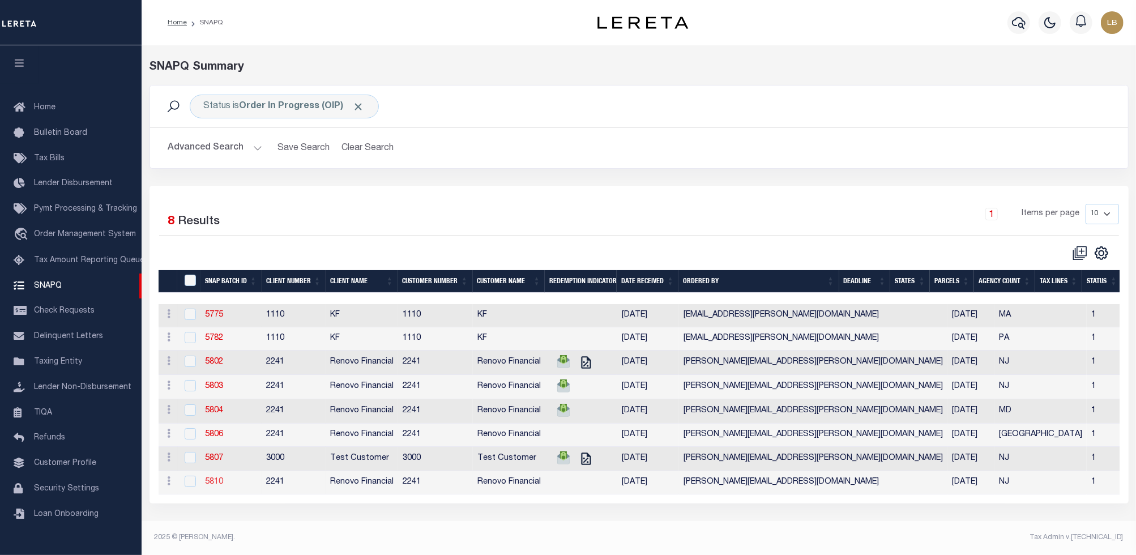
click at [211, 486] on link "5810" at bounding box center [214, 482] width 18 height 8
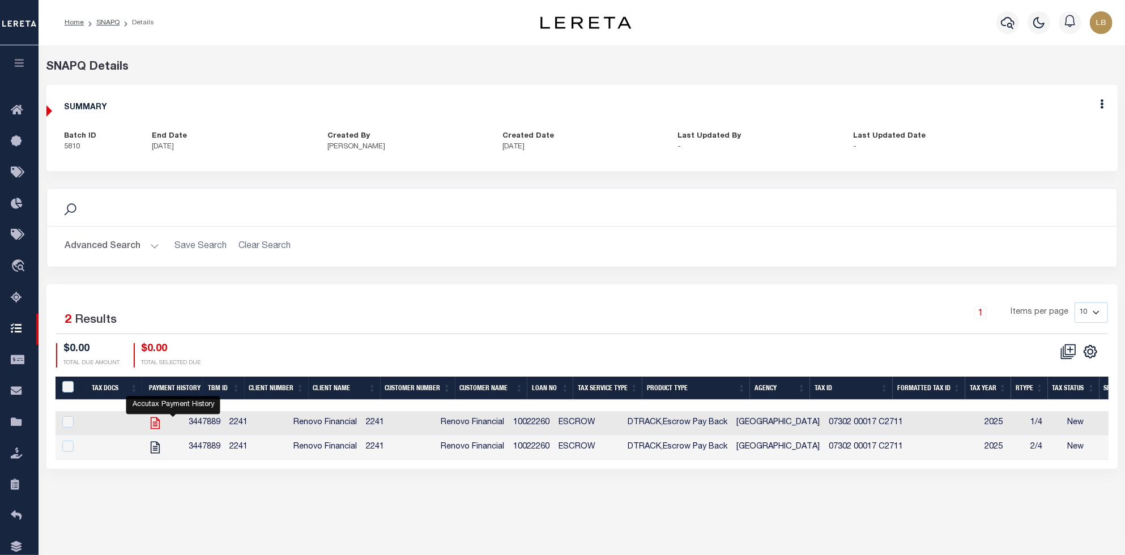
click at [163, 424] on icon "" at bounding box center [155, 423] width 15 height 15
checkbox input "true"
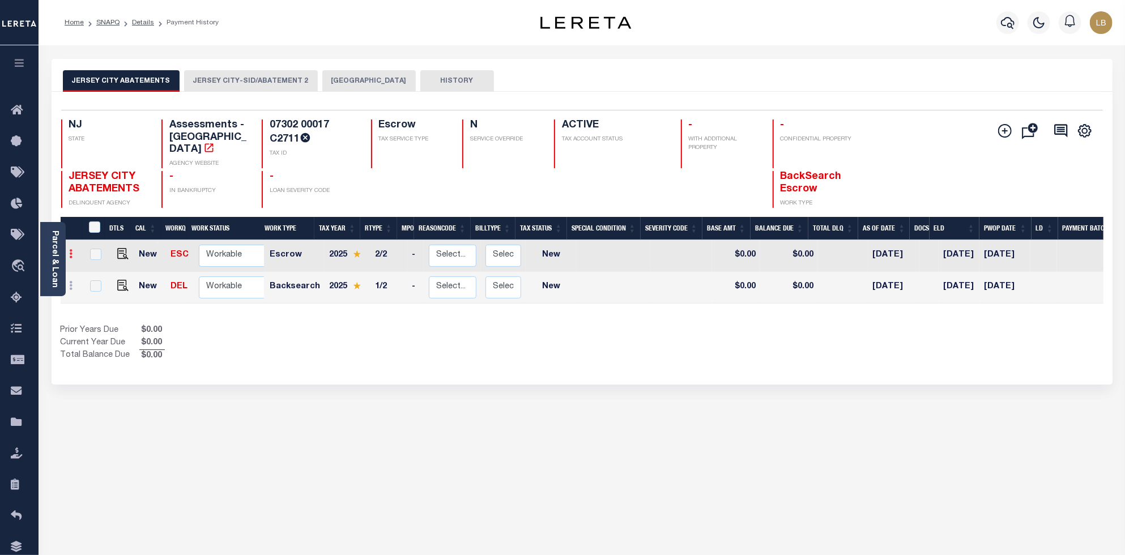
click at [71, 249] on icon at bounding box center [71, 253] width 3 height 9
click at [178, 268] on img at bounding box center [179, 273] width 11 height 11
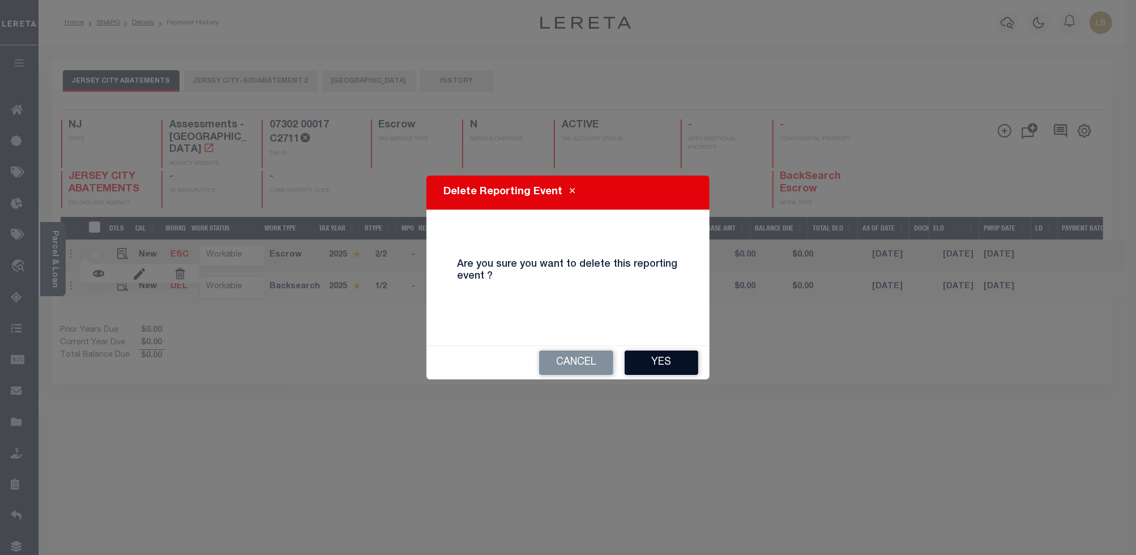
click at [682, 364] on button "Yes" at bounding box center [662, 363] width 74 height 24
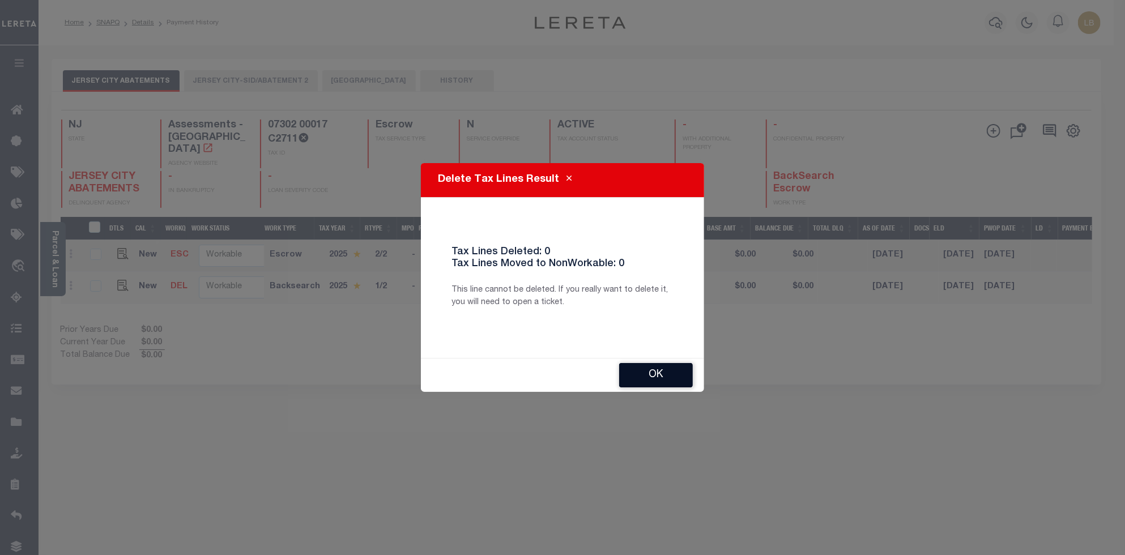
click at [659, 380] on button "Ok" at bounding box center [656, 375] width 74 height 24
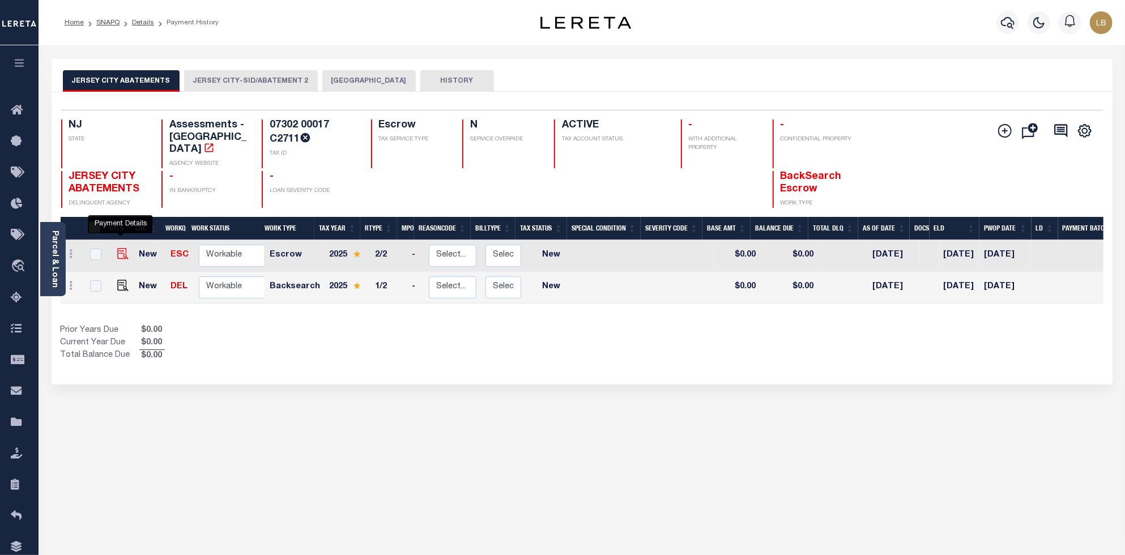
click at [117, 248] on img at bounding box center [122, 253] width 11 height 11
checkbox input "true"
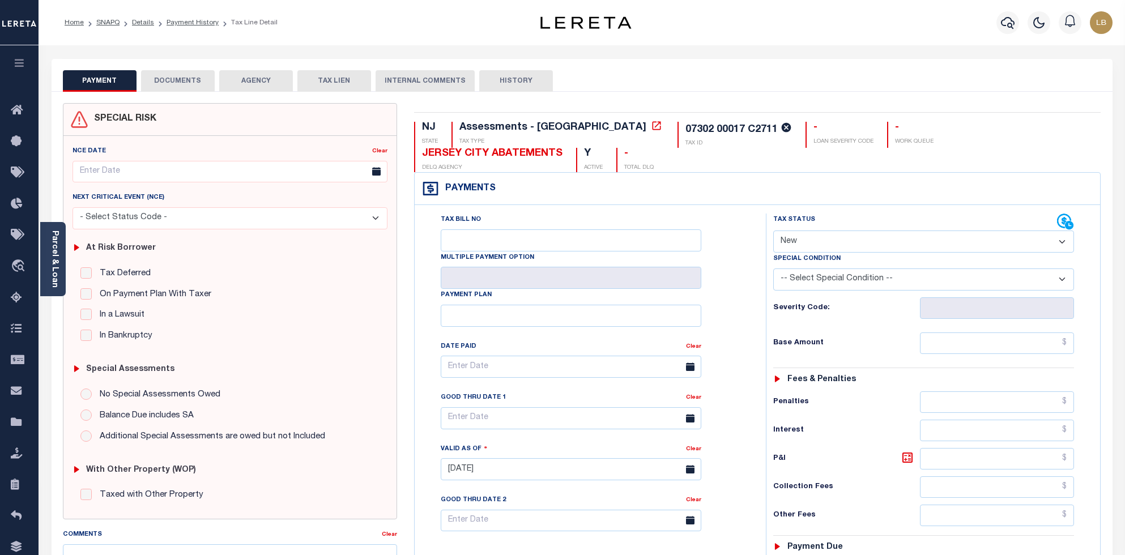
select select "NW2"
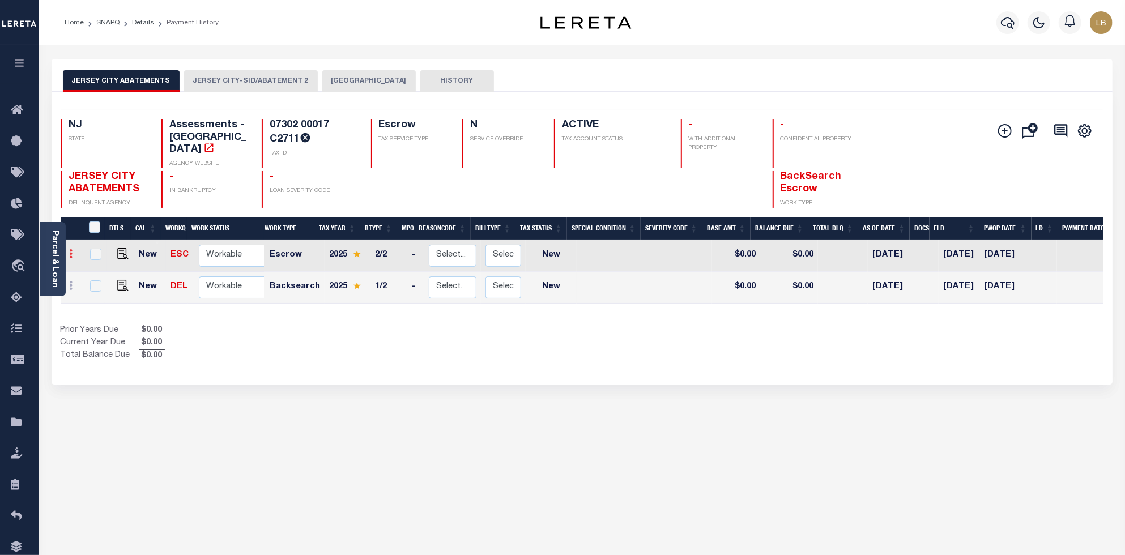
click at [71, 249] on icon at bounding box center [71, 253] width 3 height 9
click at [184, 268] on img at bounding box center [179, 273] width 11 height 11
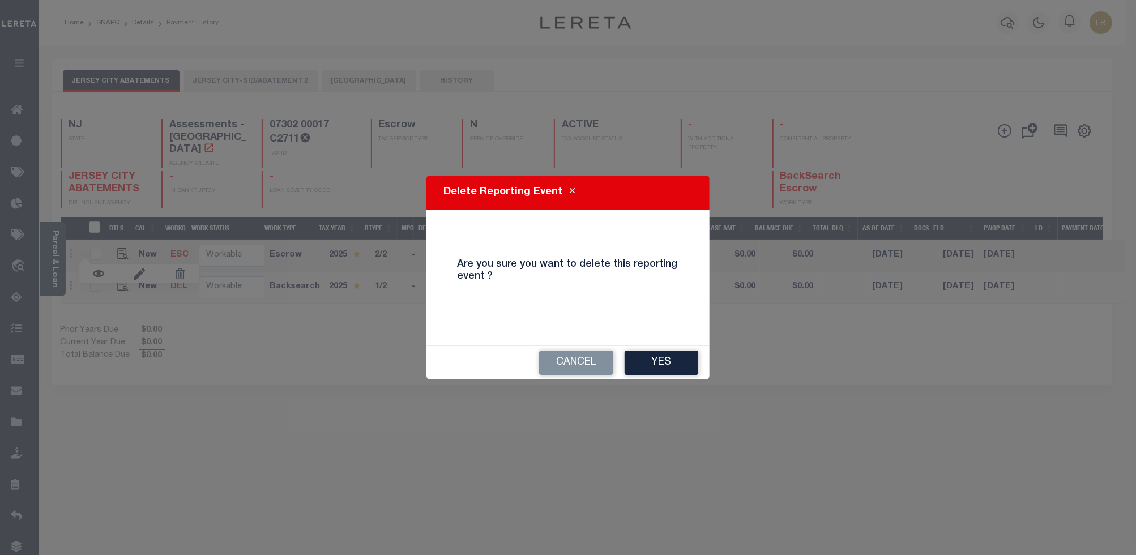
click at [665, 363] on button "Yes" at bounding box center [662, 363] width 74 height 24
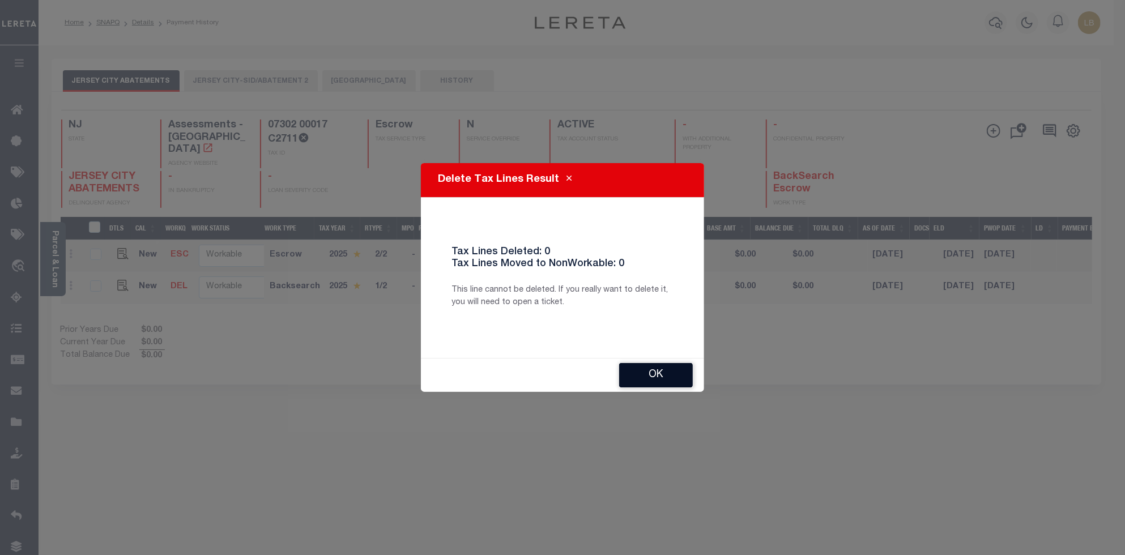
click at [666, 373] on button "Ok" at bounding box center [656, 375] width 74 height 24
